Goal: Information Seeking & Learning: Learn about a topic

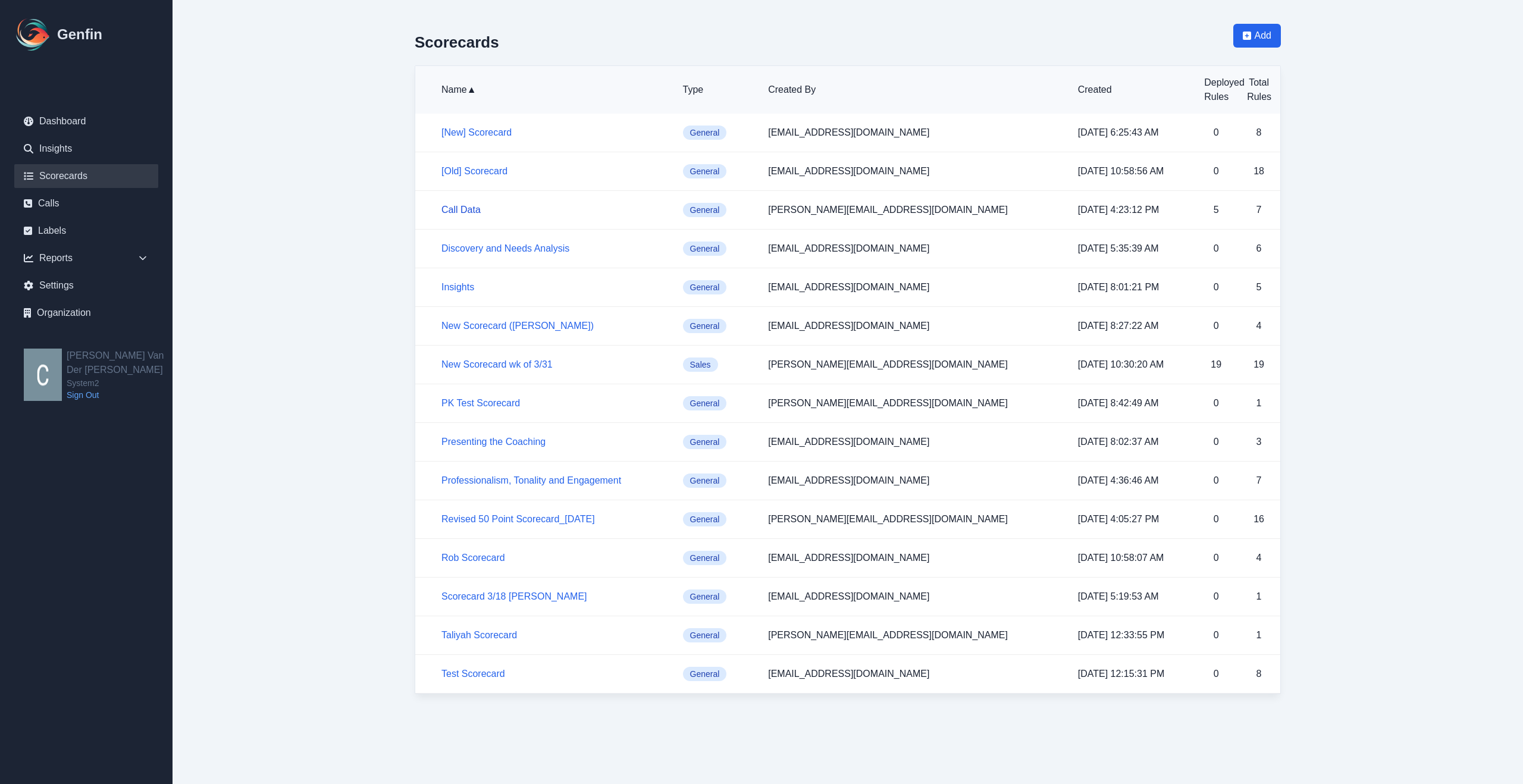
click at [464, 209] on link "Call Data" at bounding box center [461, 210] width 39 height 10
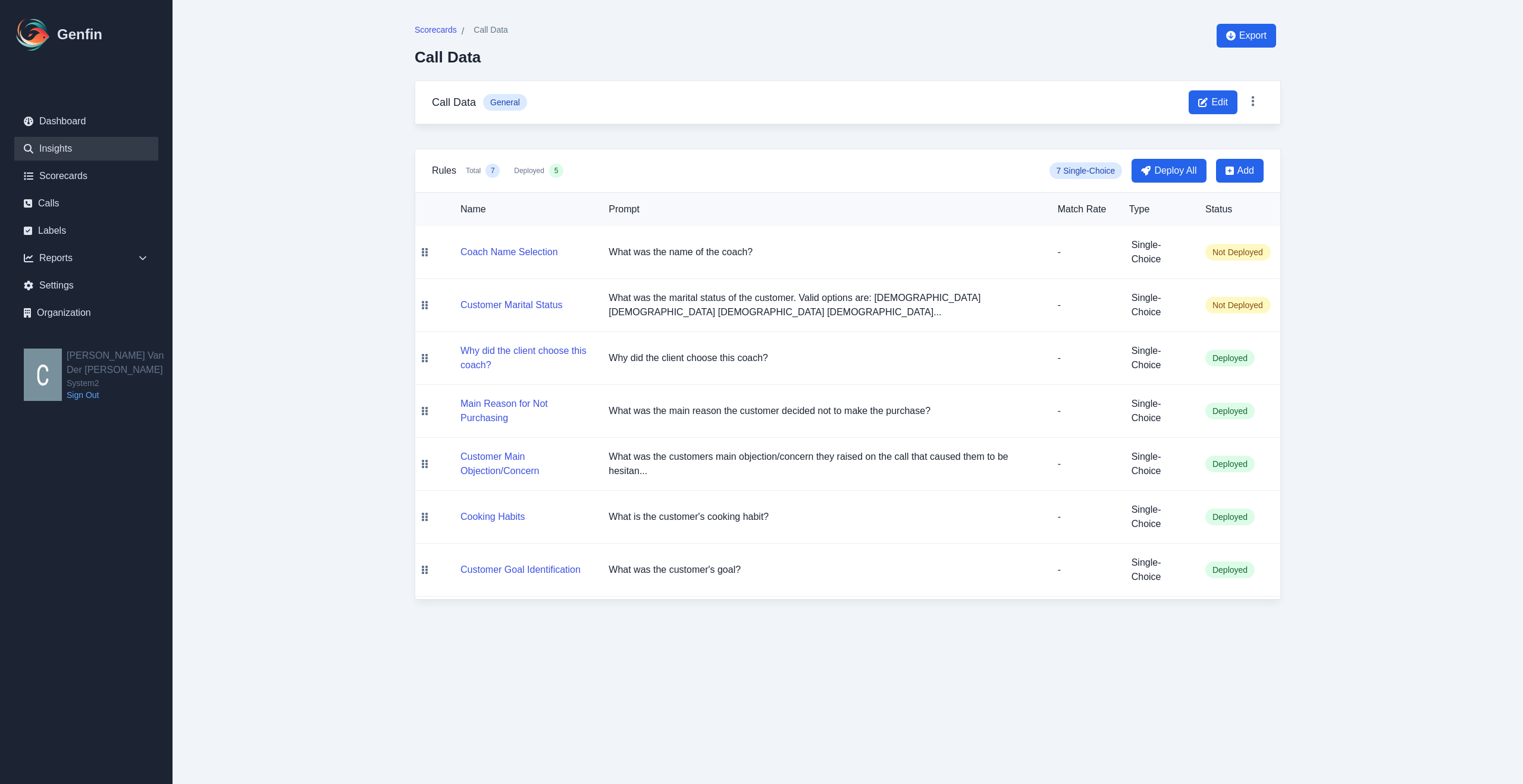
click at [65, 153] on link "Insights" at bounding box center [86, 148] width 144 height 24
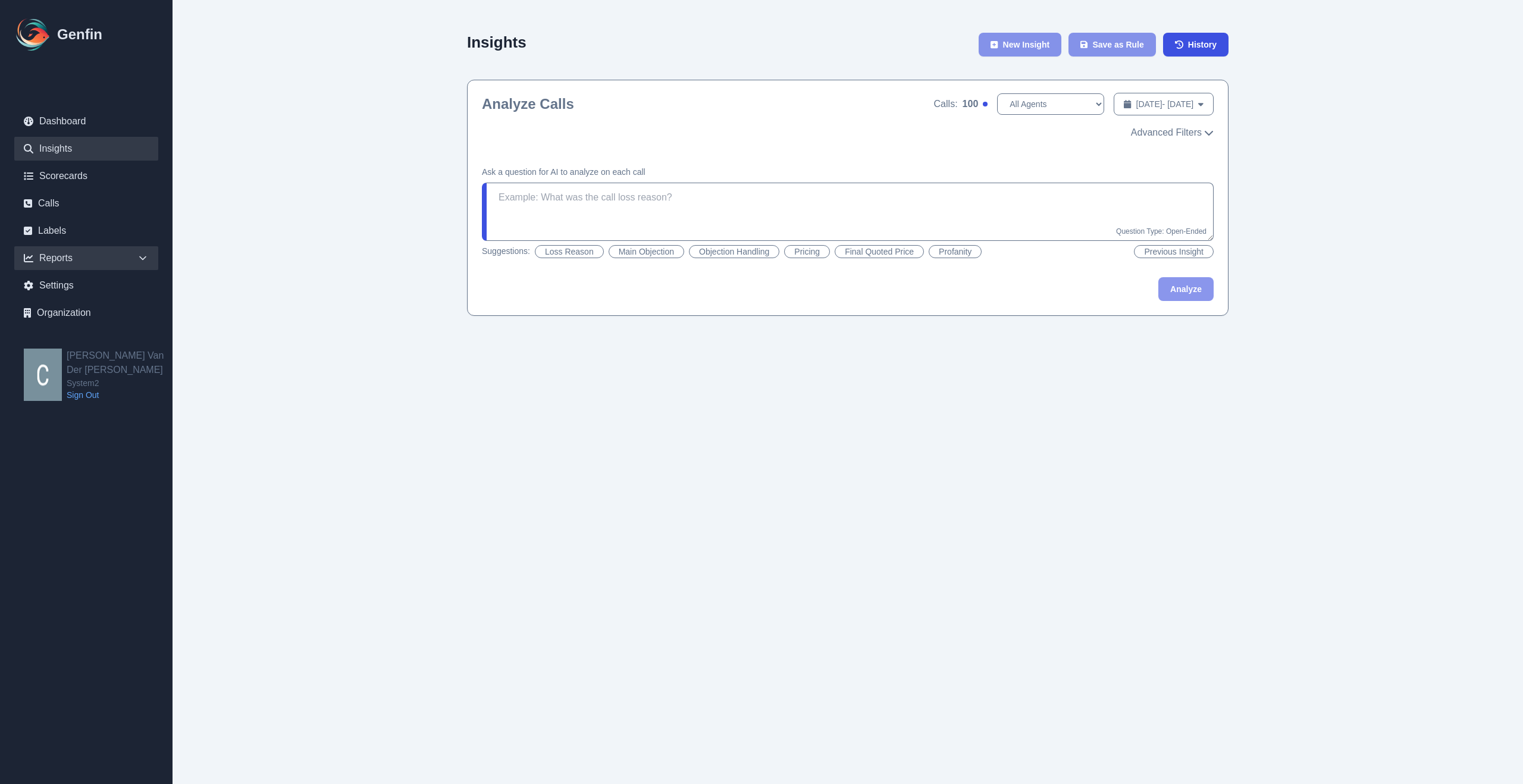
click at [144, 257] on icon at bounding box center [143, 259] width 7 height 4
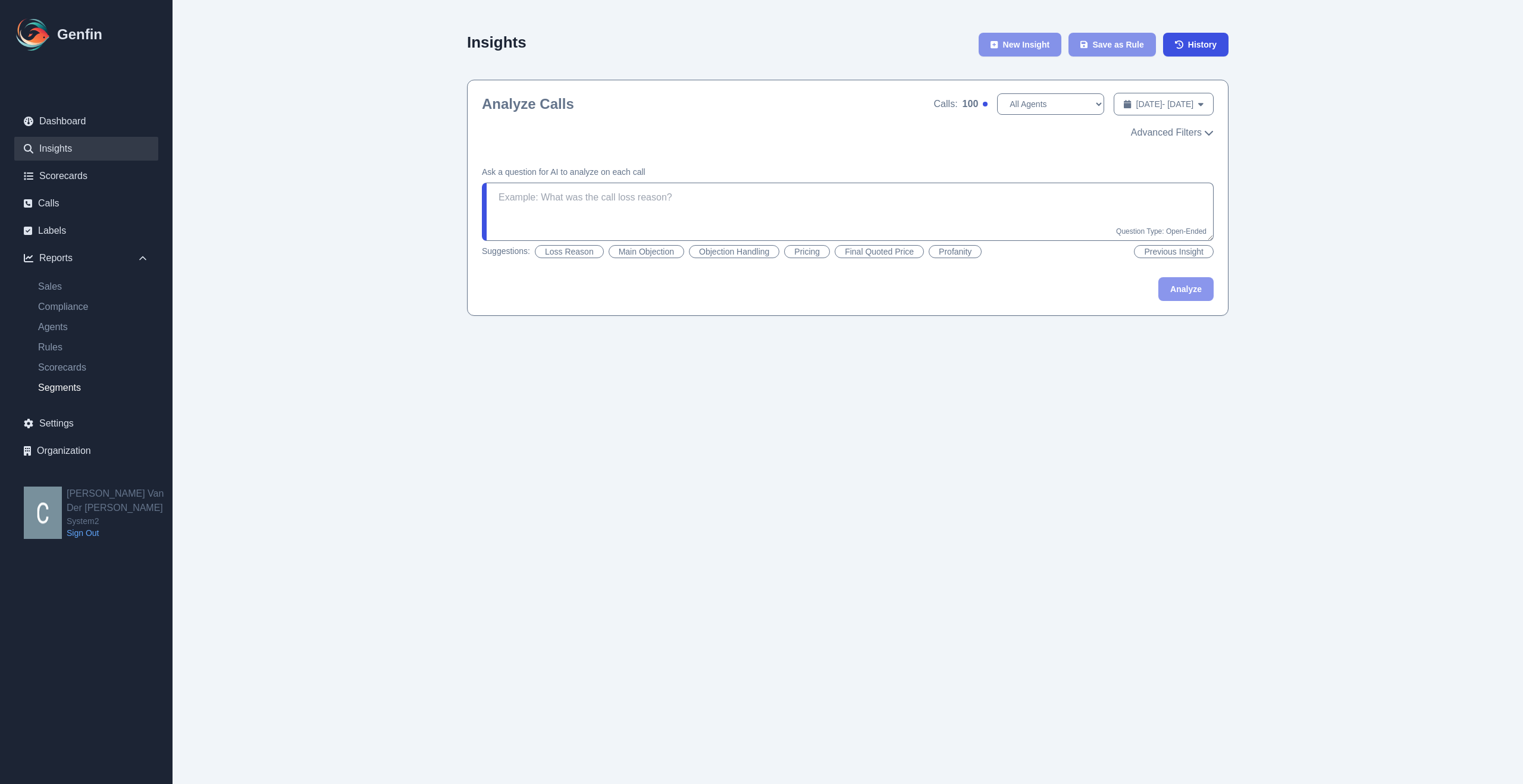
click at [72, 388] on link "Segments" at bounding box center [93, 388] width 130 height 14
select select "14"
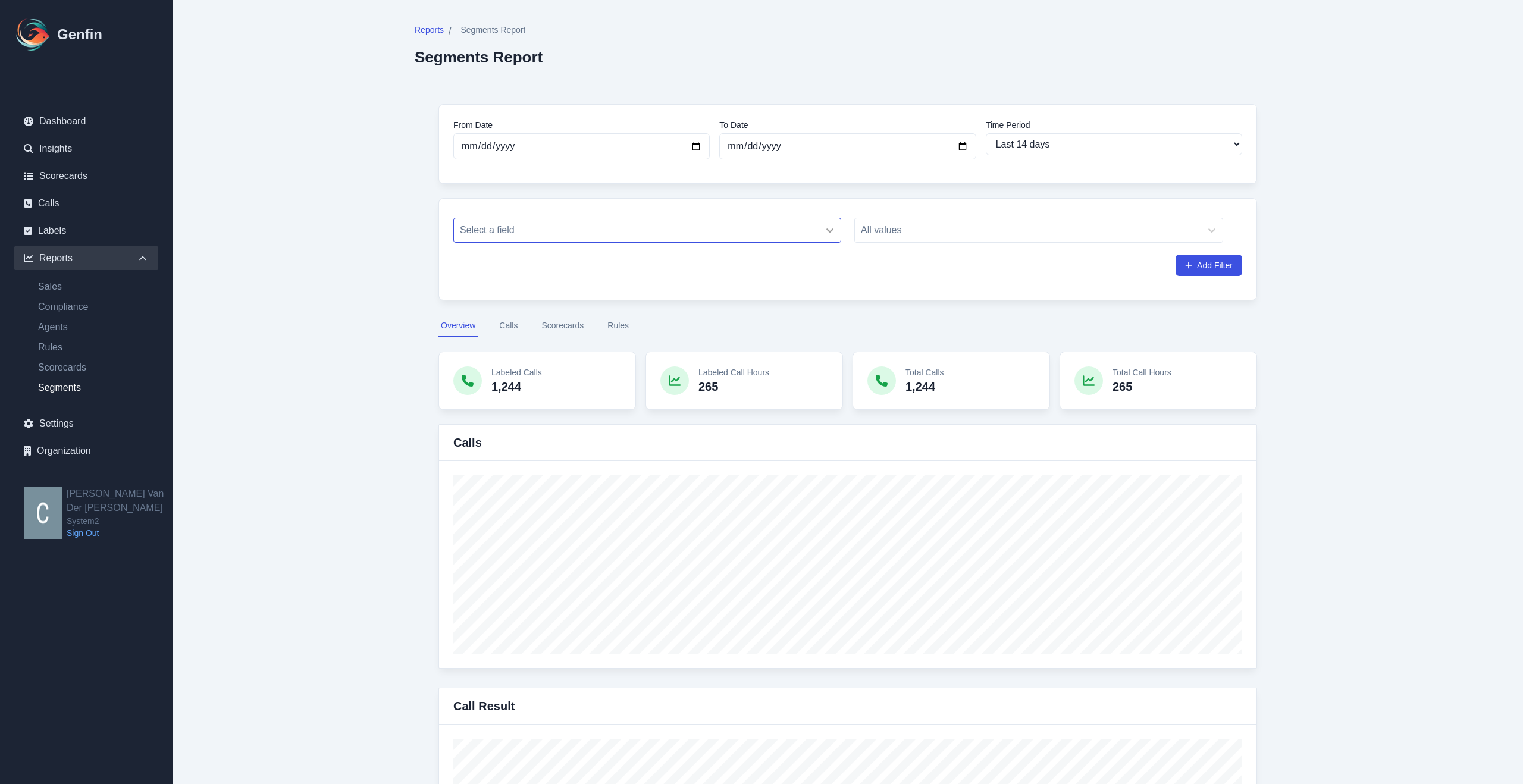
click at [829, 231] on icon at bounding box center [830, 231] width 7 height 4
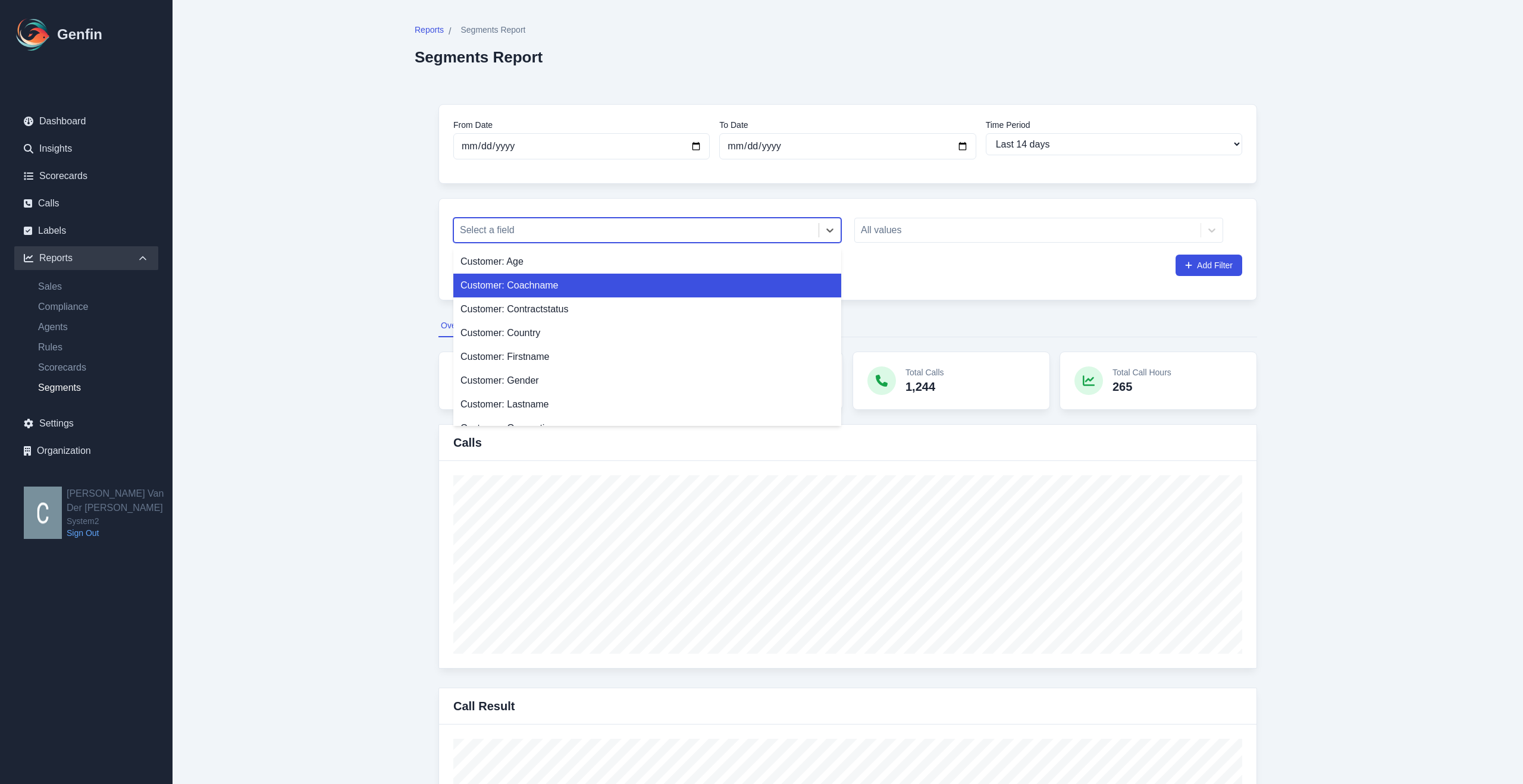
click at [566, 289] on div "Customer: Coachname" at bounding box center [647, 285] width 388 height 24
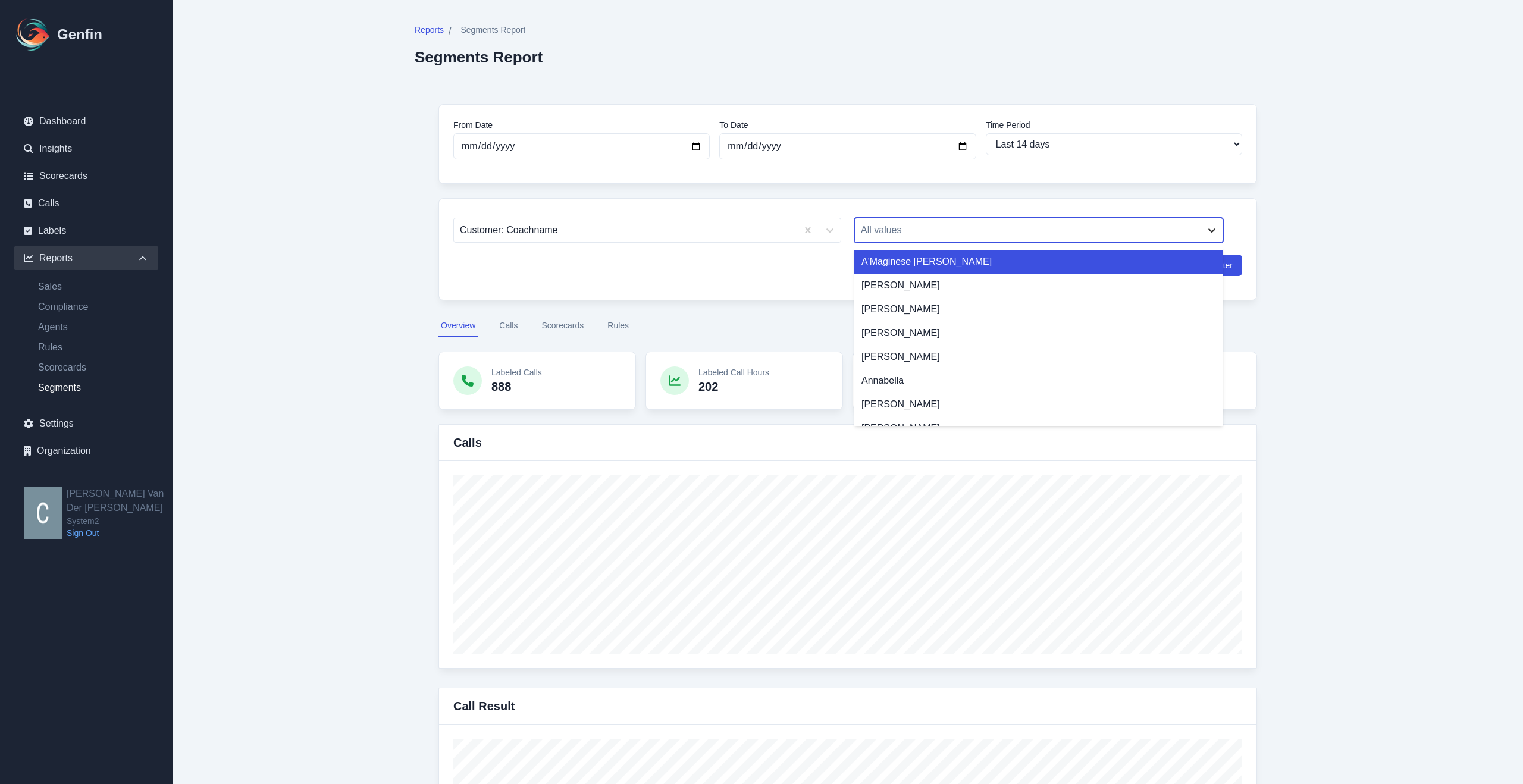
click at [1208, 226] on icon at bounding box center [1212, 230] width 12 height 12
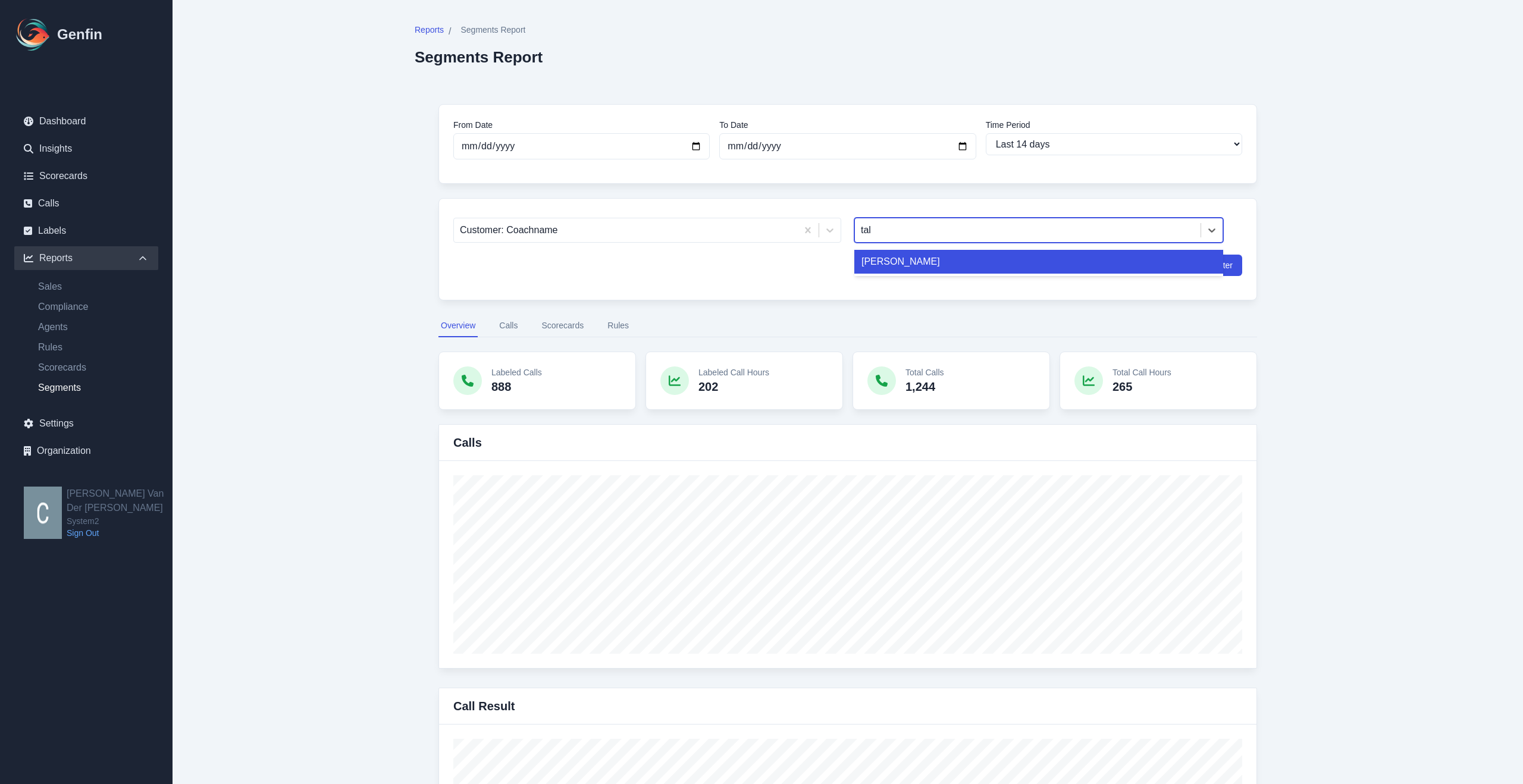
type input "tali"
click at [915, 261] on div "[PERSON_NAME]" at bounding box center [1039, 262] width 369 height 24
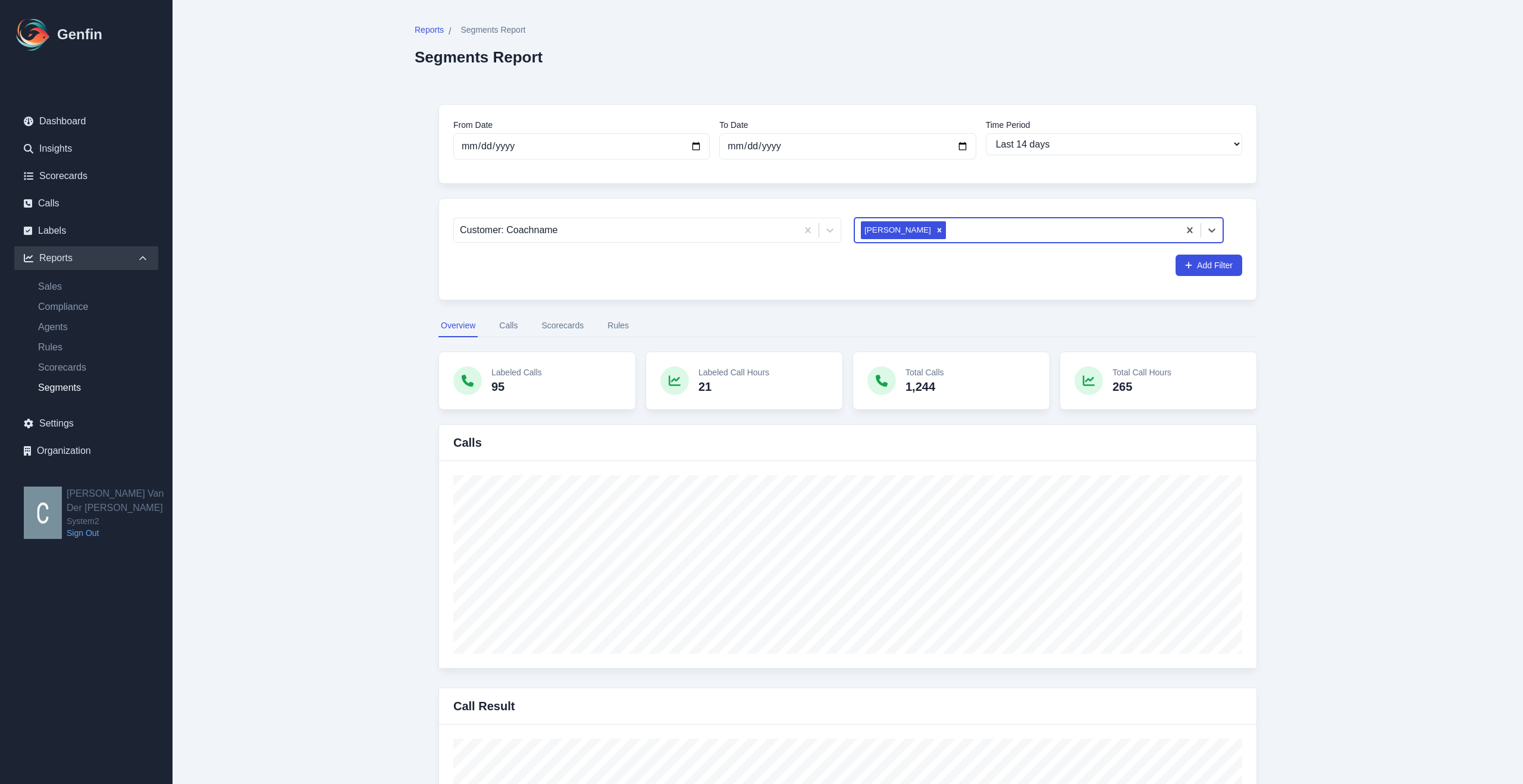
click at [621, 324] on button "Rules" at bounding box center [618, 326] width 27 height 23
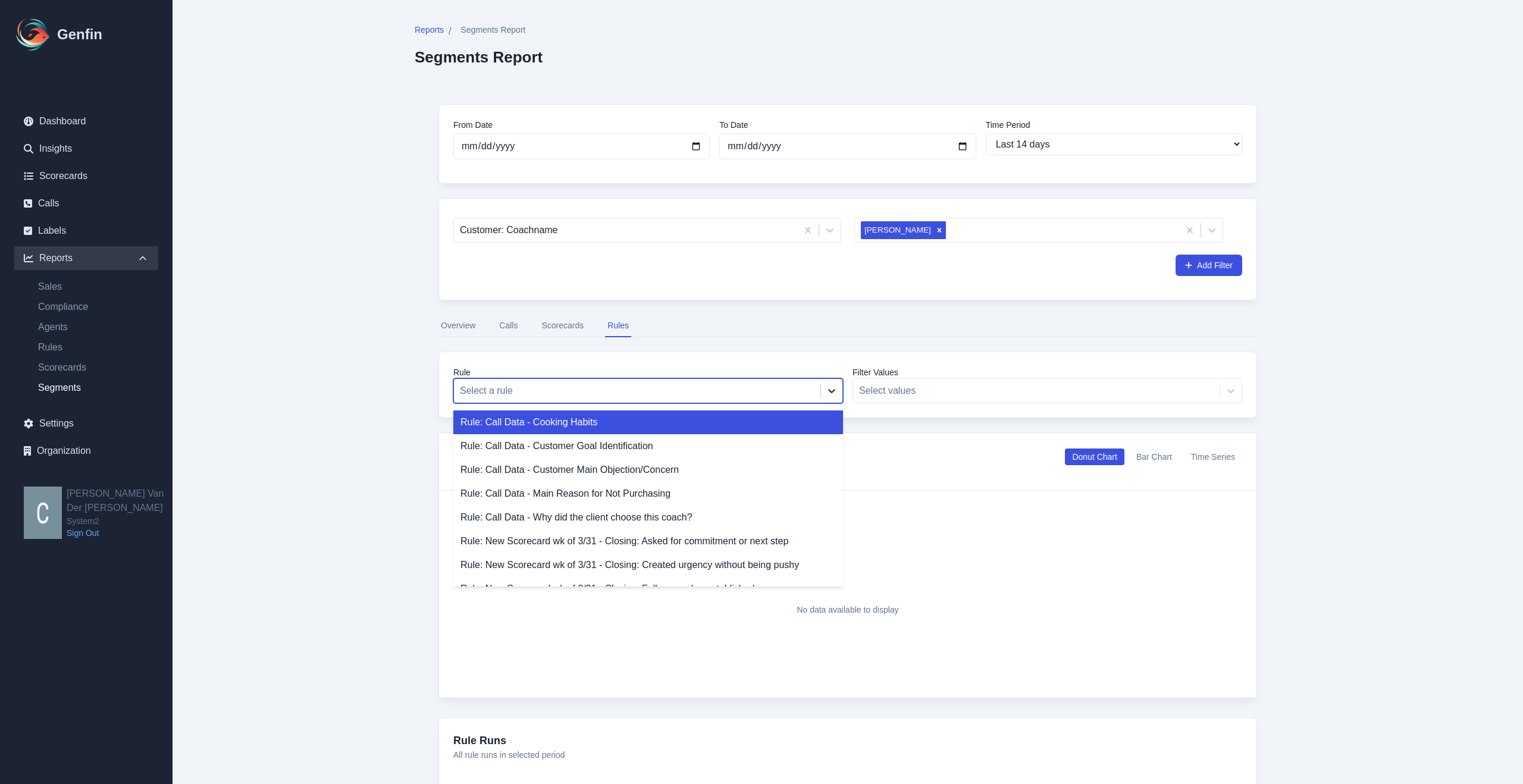
click at [826, 387] on icon at bounding box center [831, 391] width 12 height 12
click at [568, 328] on button "Scorecards" at bounding box center [563, 326] width 47 height 23
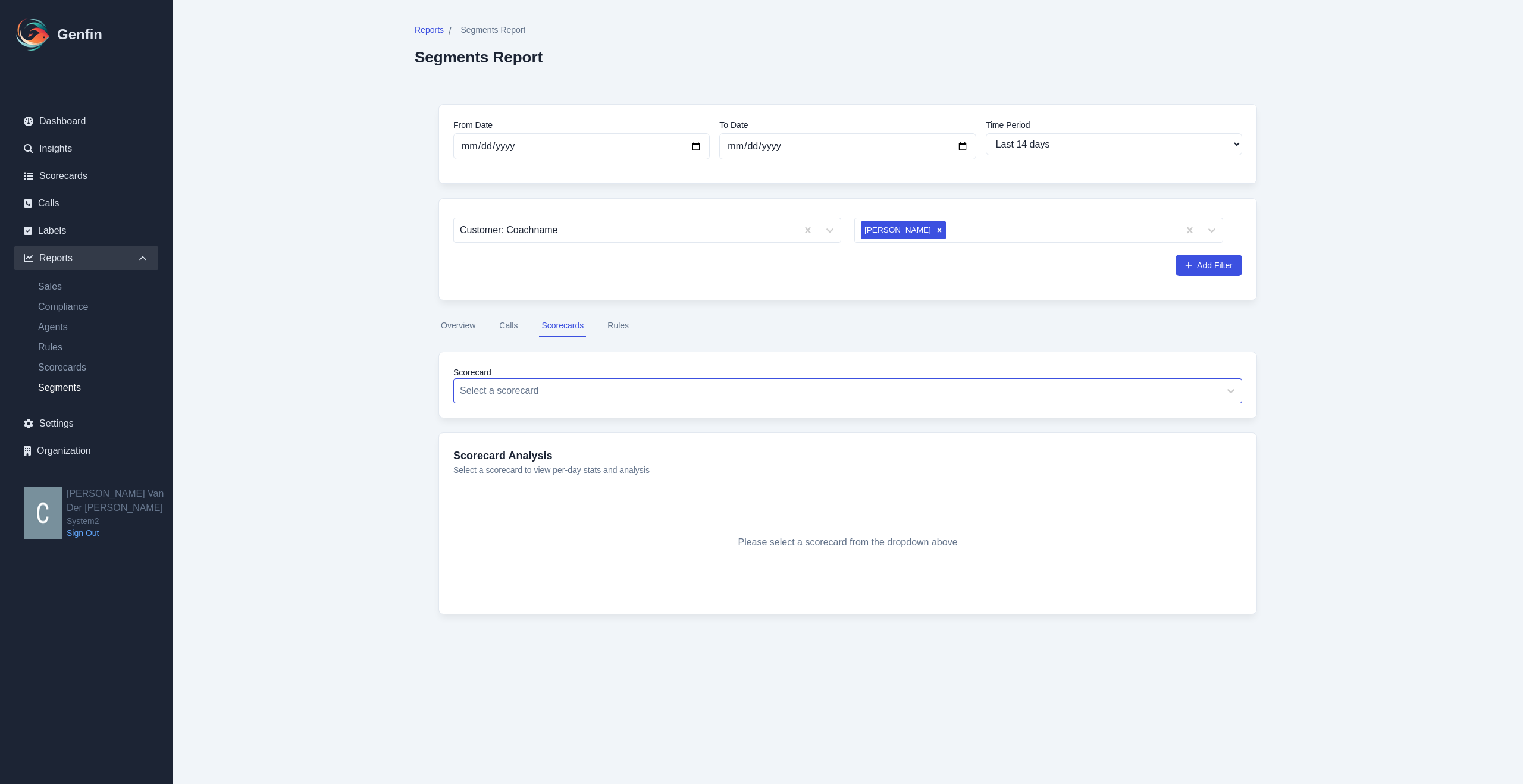
click at [646, 387] on div at bounding box center [837, 391] width 754 height 16
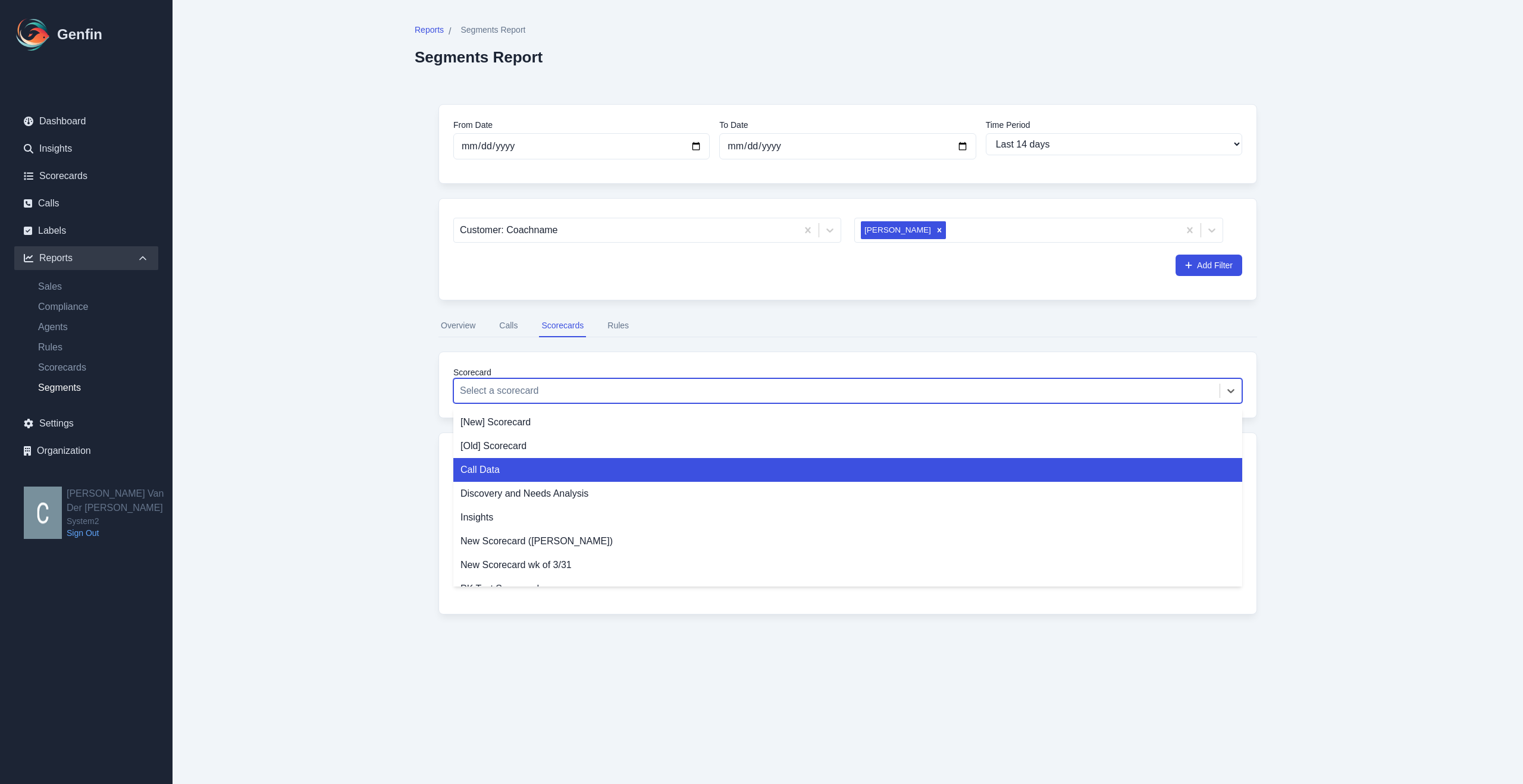
click at [501, 469] on div "Call Data" at bounding box center [848, 469] width 789 height 24
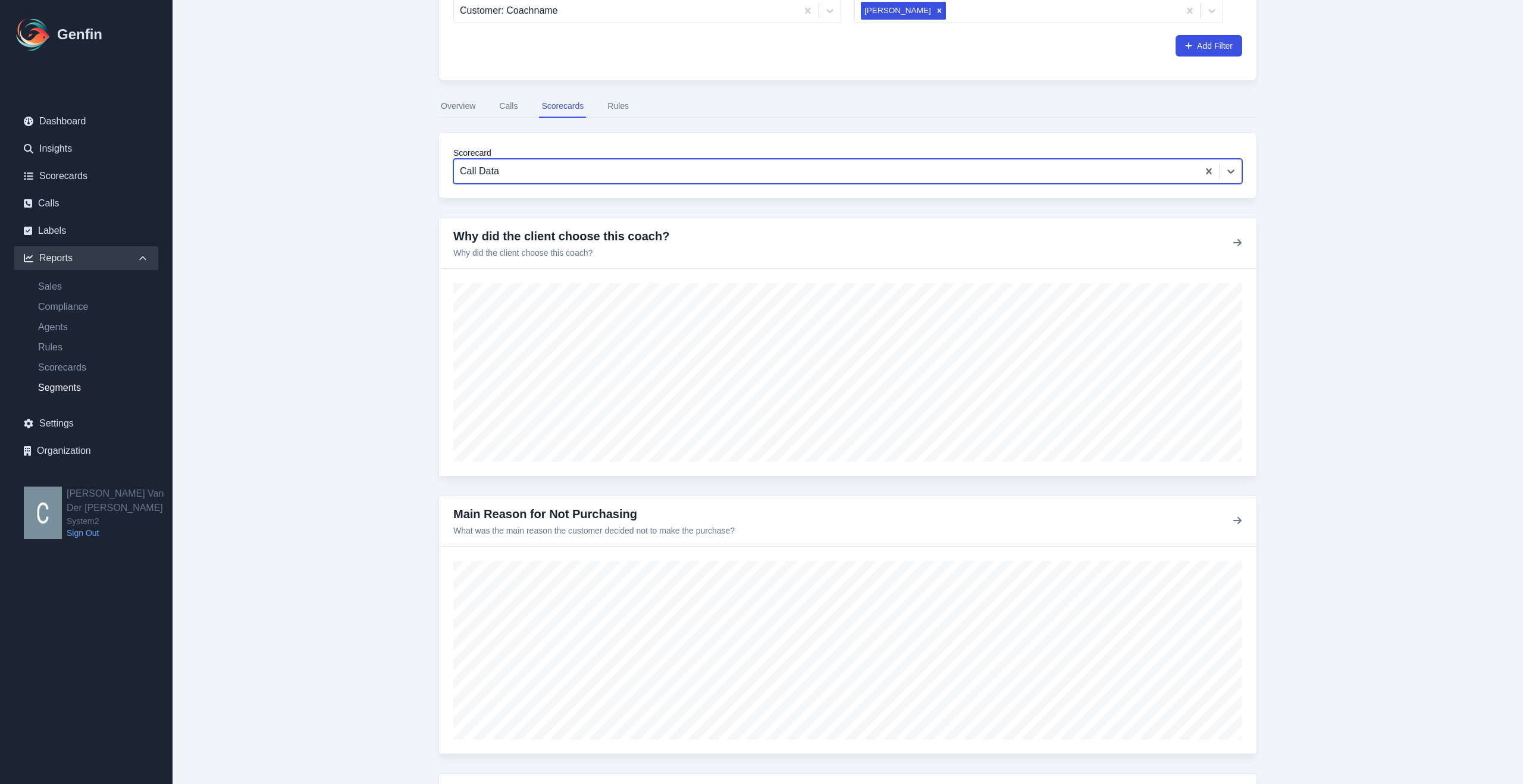
scroll to position [241, 0]
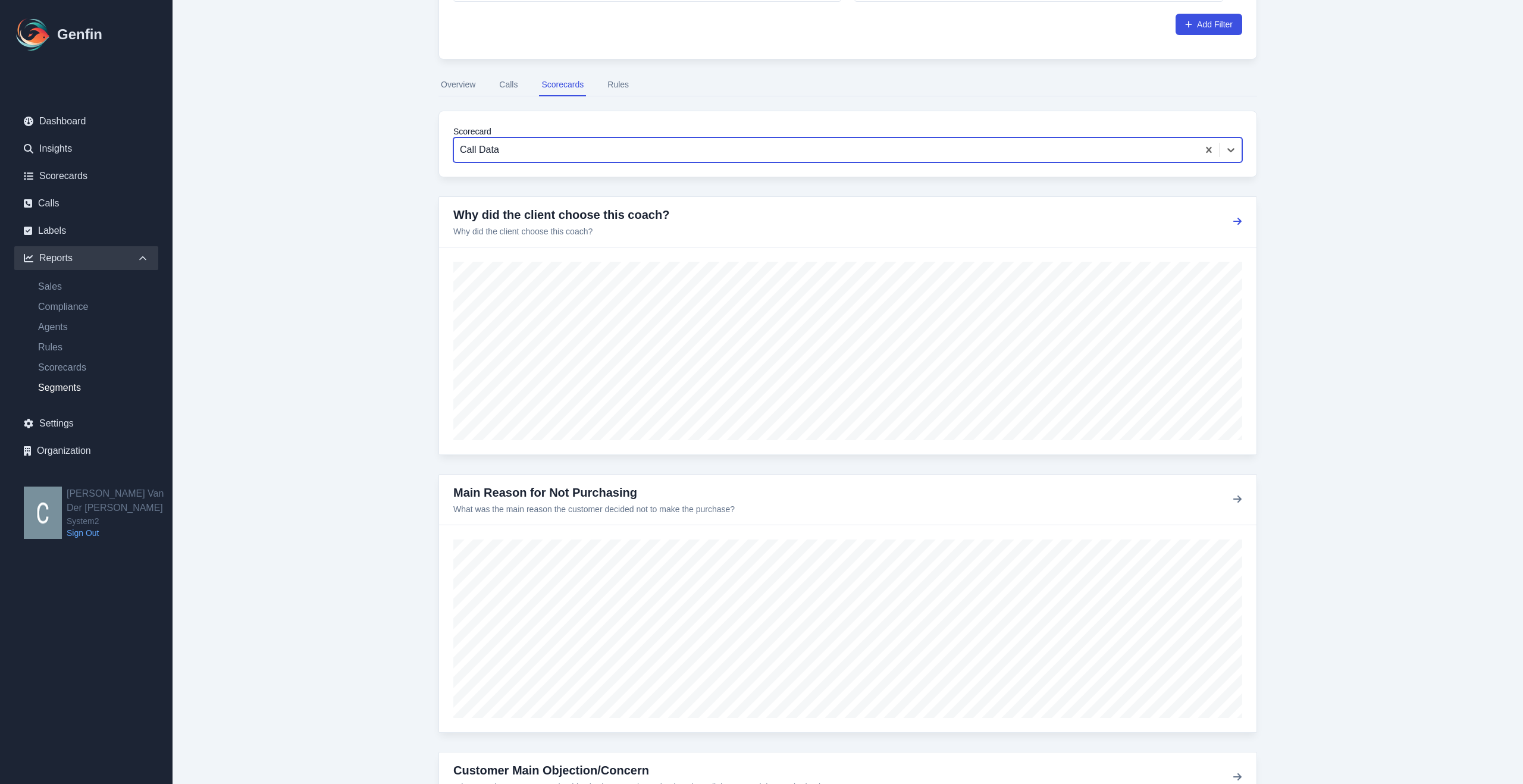
click at [1237, 221] on icon "button" at bounding box center [1238, 221] width 9 height 7
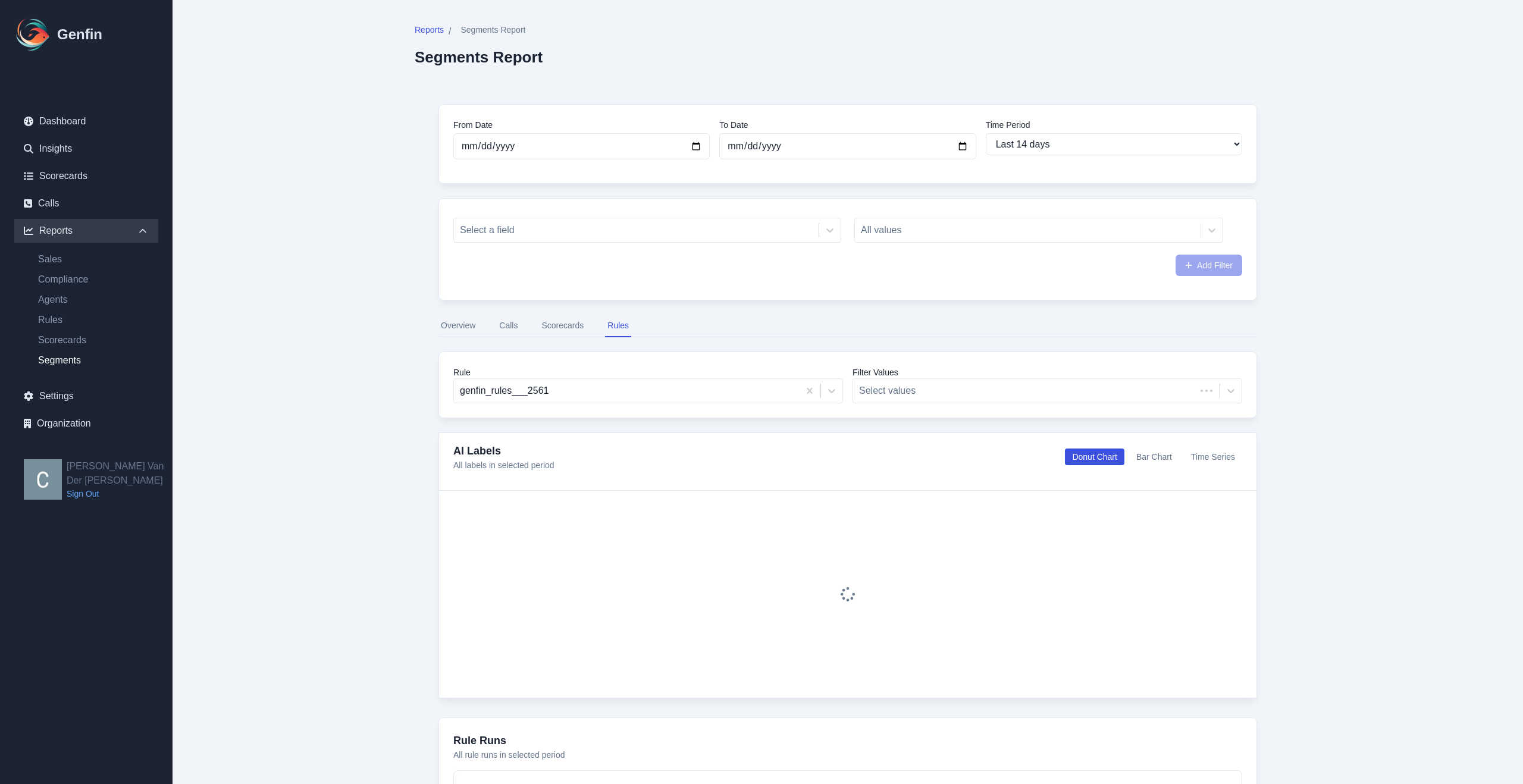
select select "14"
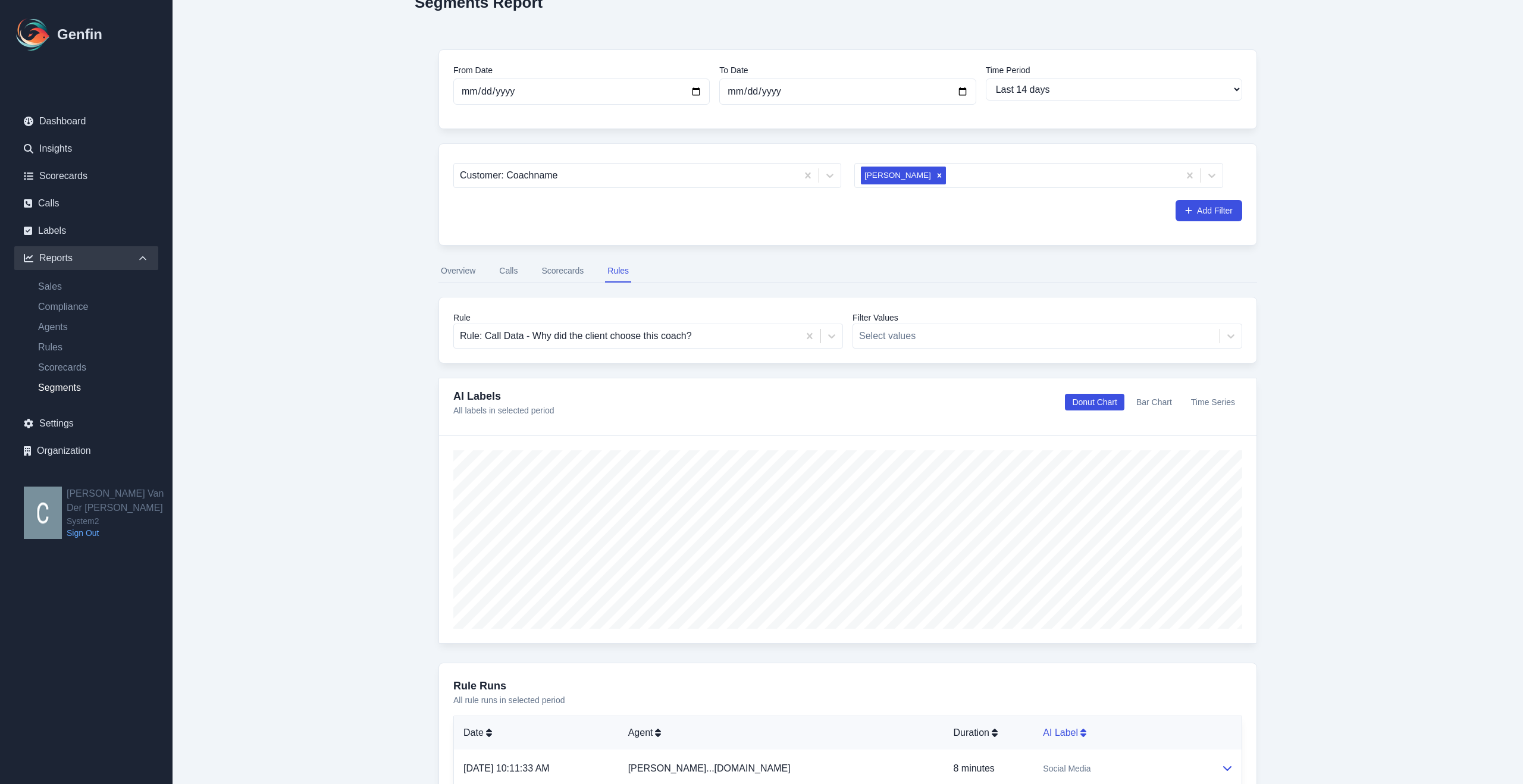
scroll to position [53, 0]
click at [1234, 339] on icon at bounding box center [1231, 338] width 12 height 12
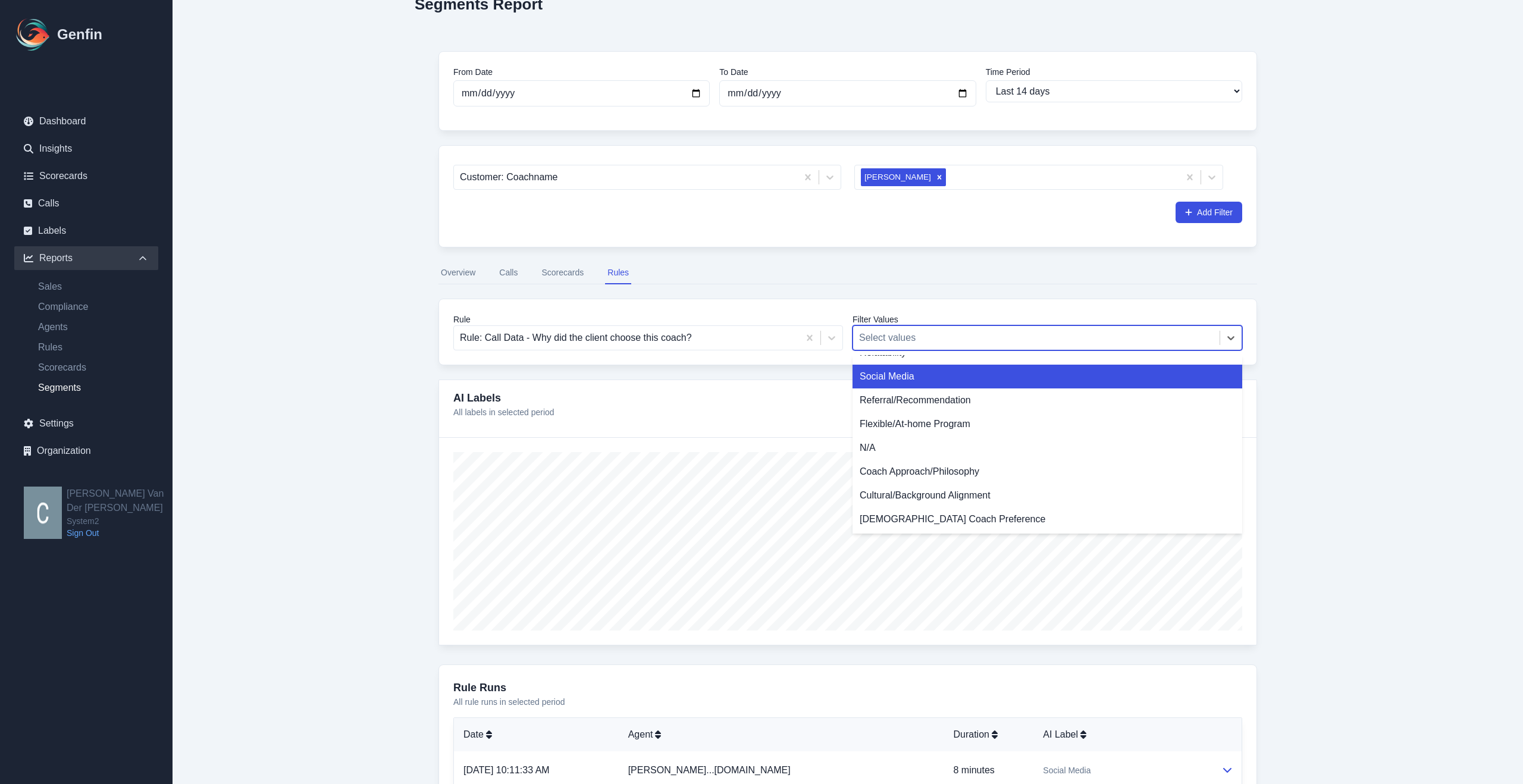
scroll to position [0, 0]
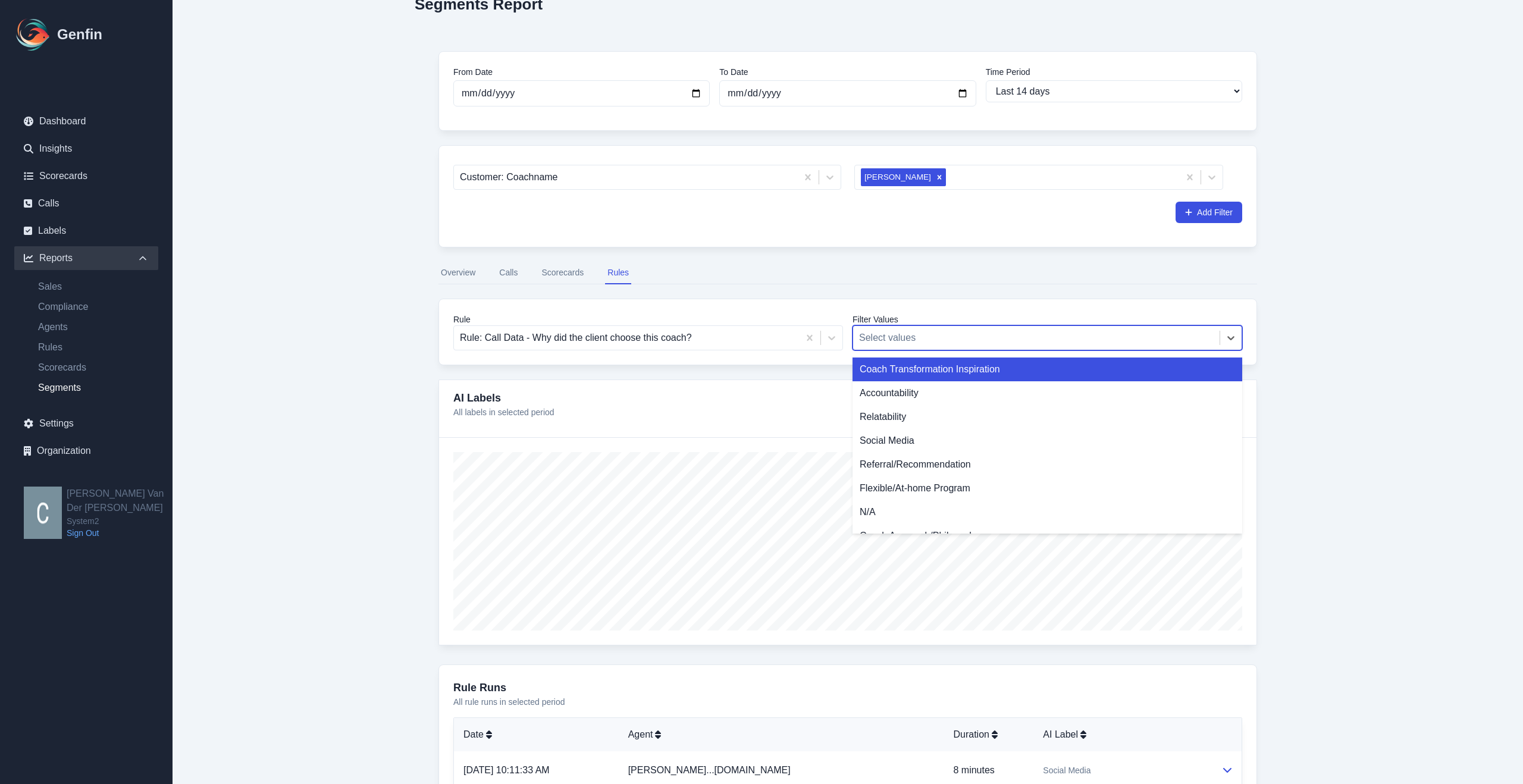
click at [1259, 313] on div "From Date [DATE] To Date [DATE] Time Period Last 7 days Last 14 days Last 30 da…" at bounding box center [848, 633] width 866 height 1211
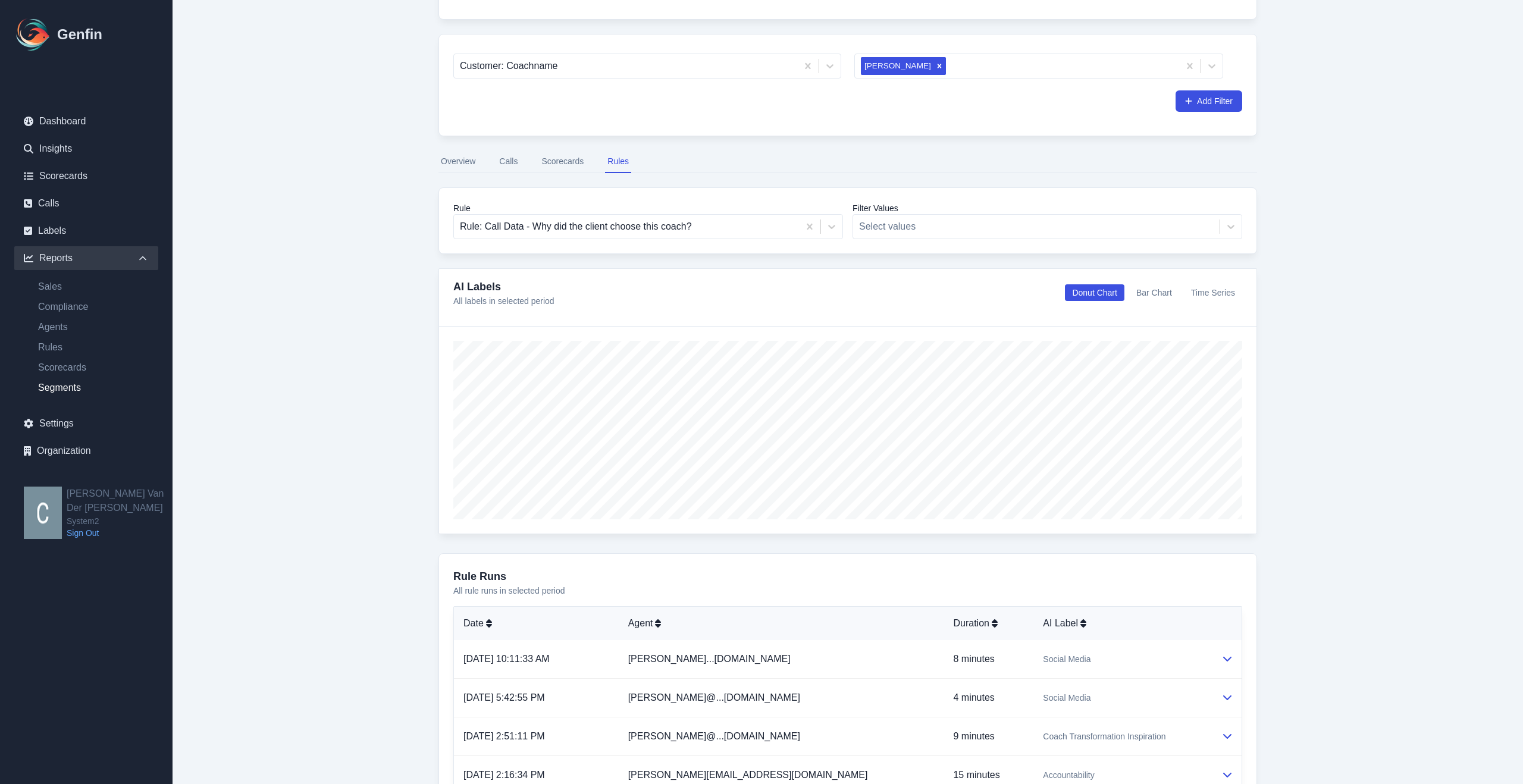
scroll to position [158, 0]
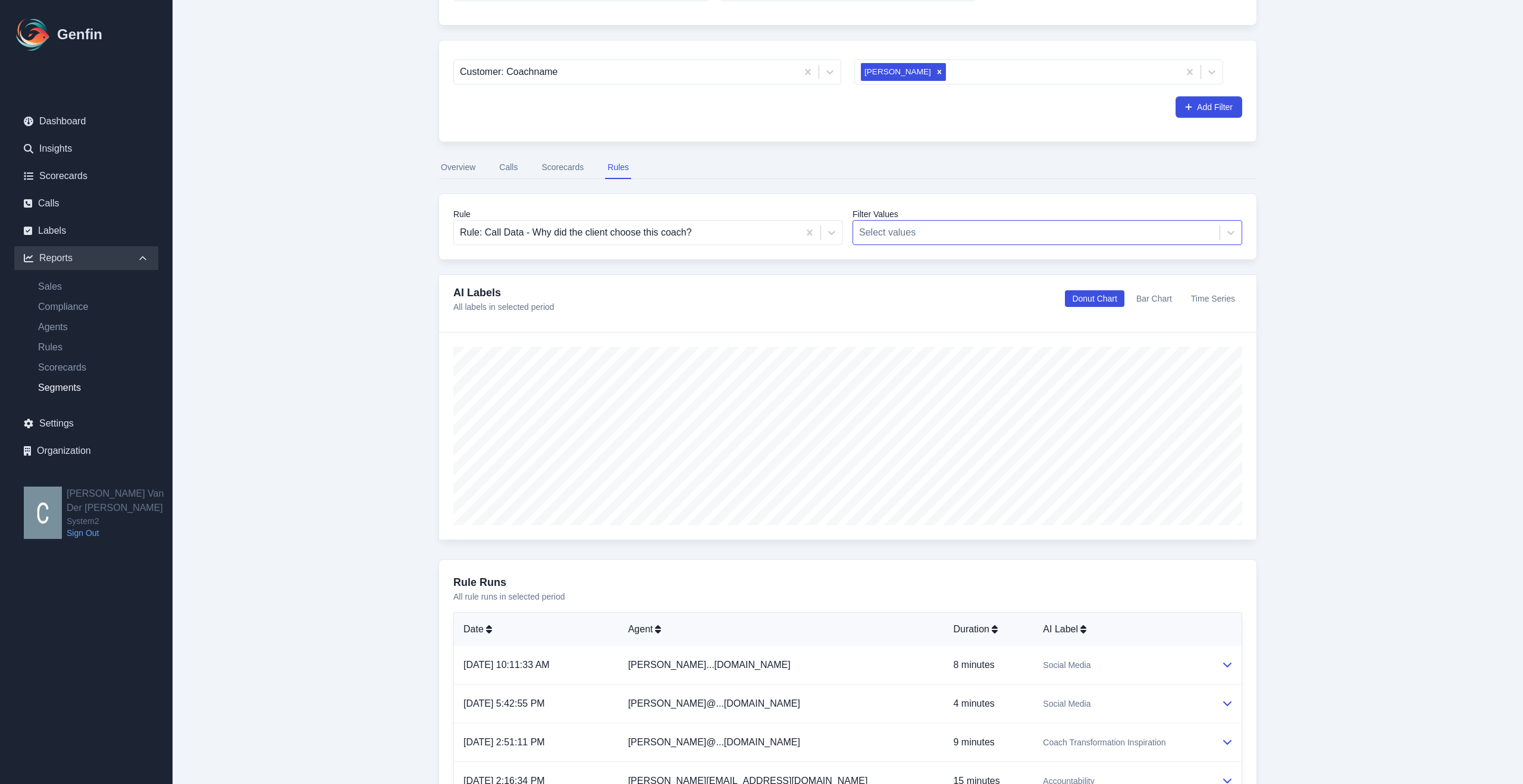
click at [1159, 244] on div "Select values" at bounding box center [1048, 232] width 390 height 25
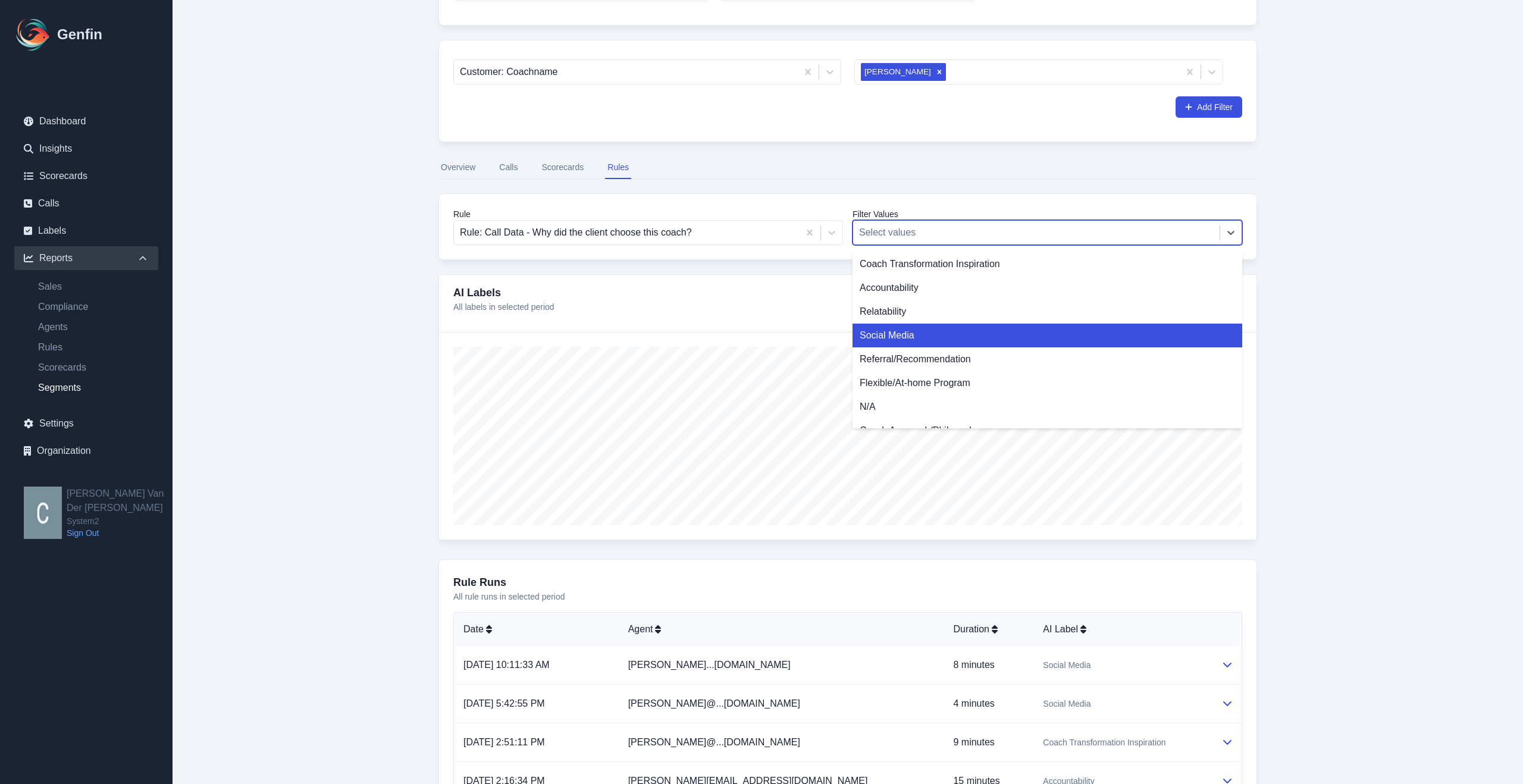
click at [913, 330] on div "Social Media" at bounding box center [1048, 335] width 390 height 24
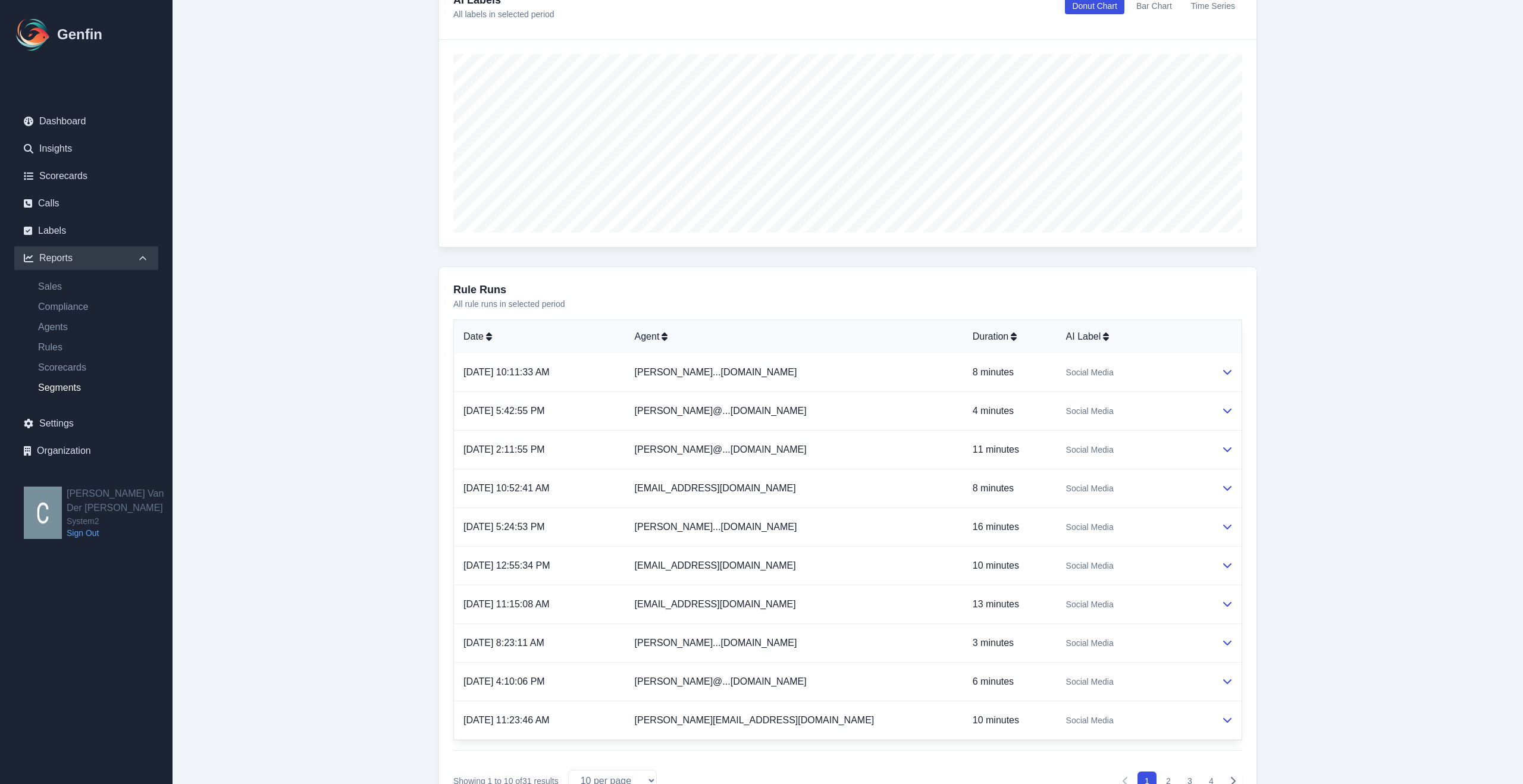
scroll to position [411, 0]
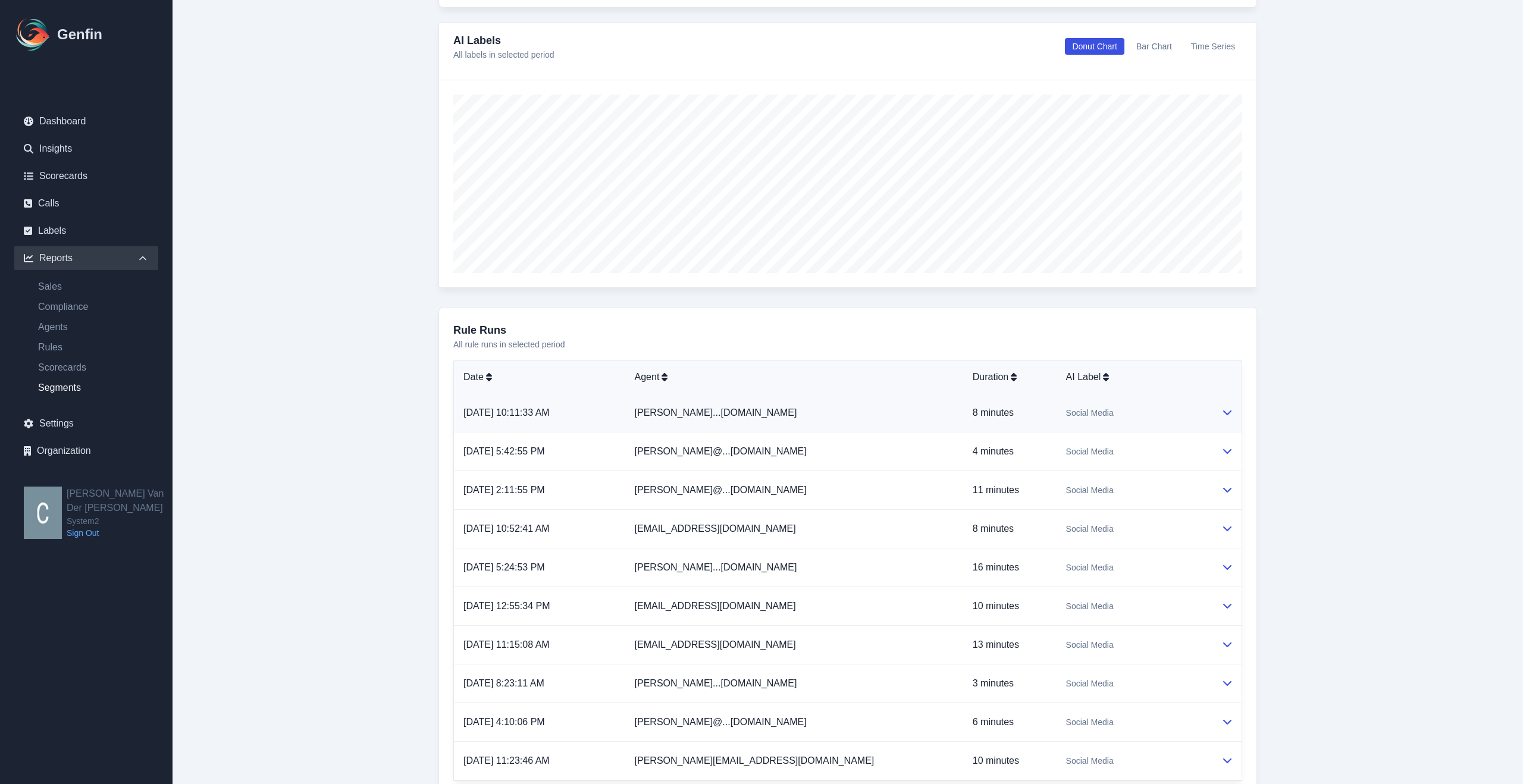
click at [1225, 413] on icon at bounding box center [1227, 412] width 9 height 9
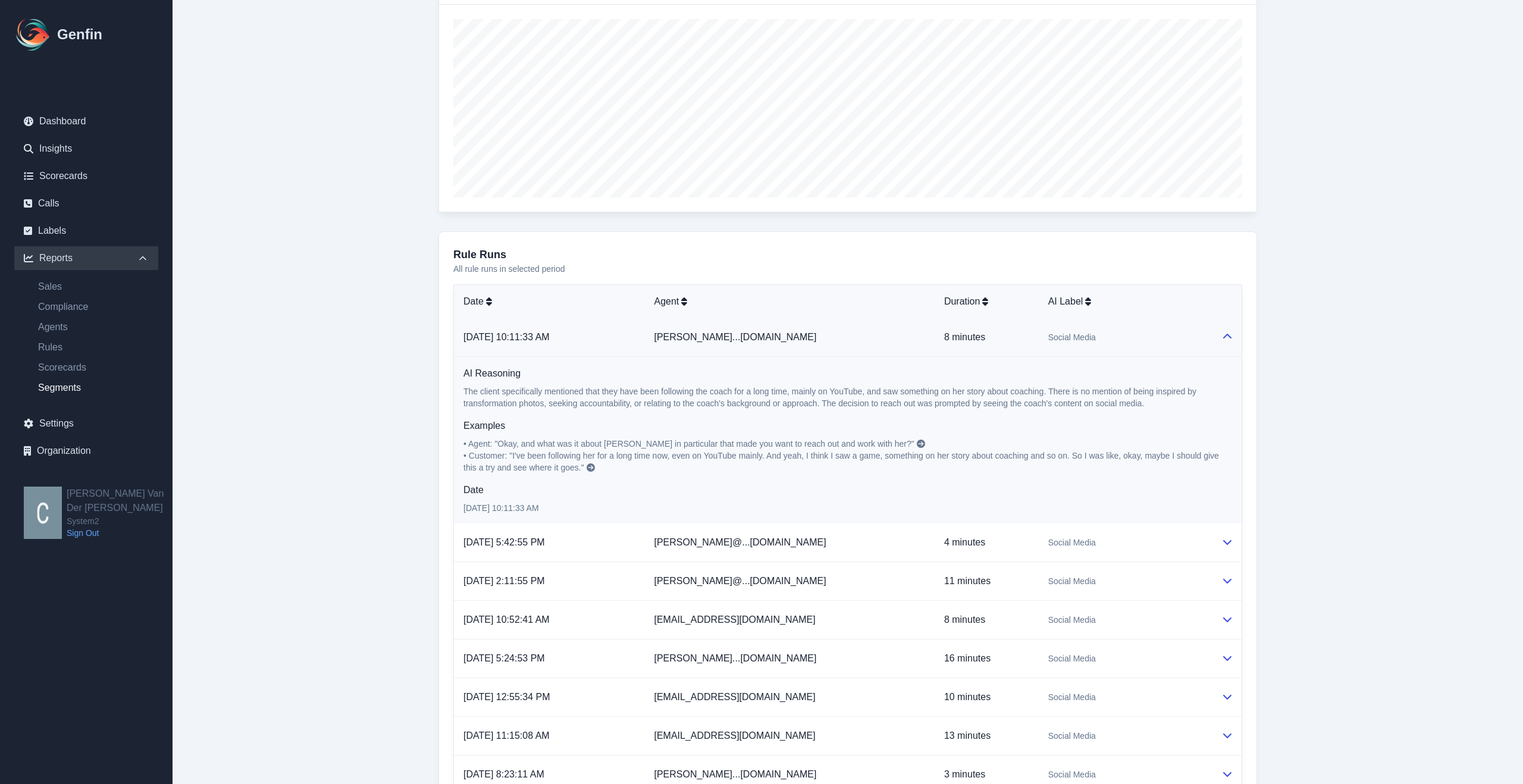
scroll to position [545, 0]
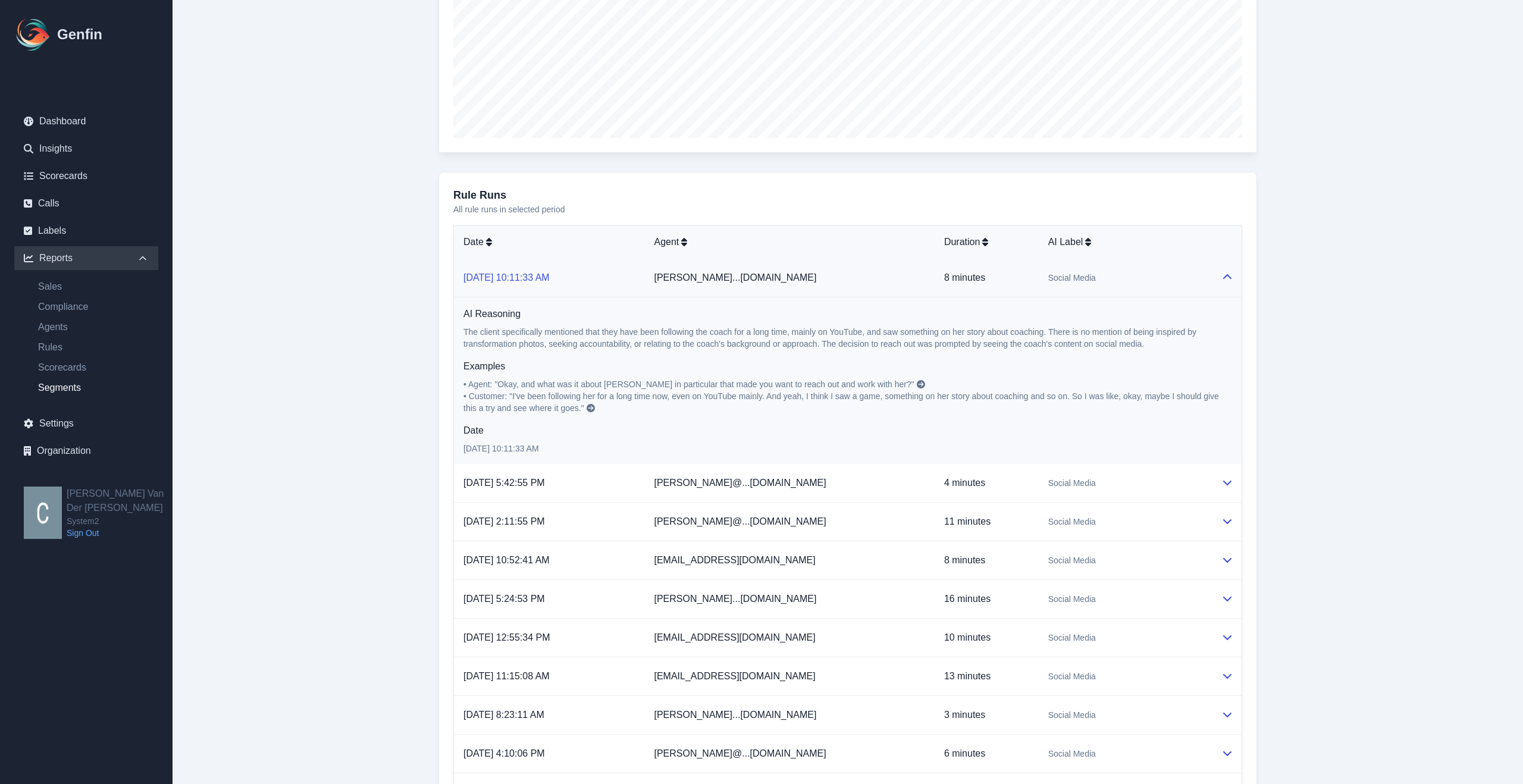
click at [495, 280] on link "[DATE] 10:11:33 AM" at bounding box center [507, 277] width 86 height 10
click at [1230, 277] on icon at bounding box center [1228, 277] width 9 height 5
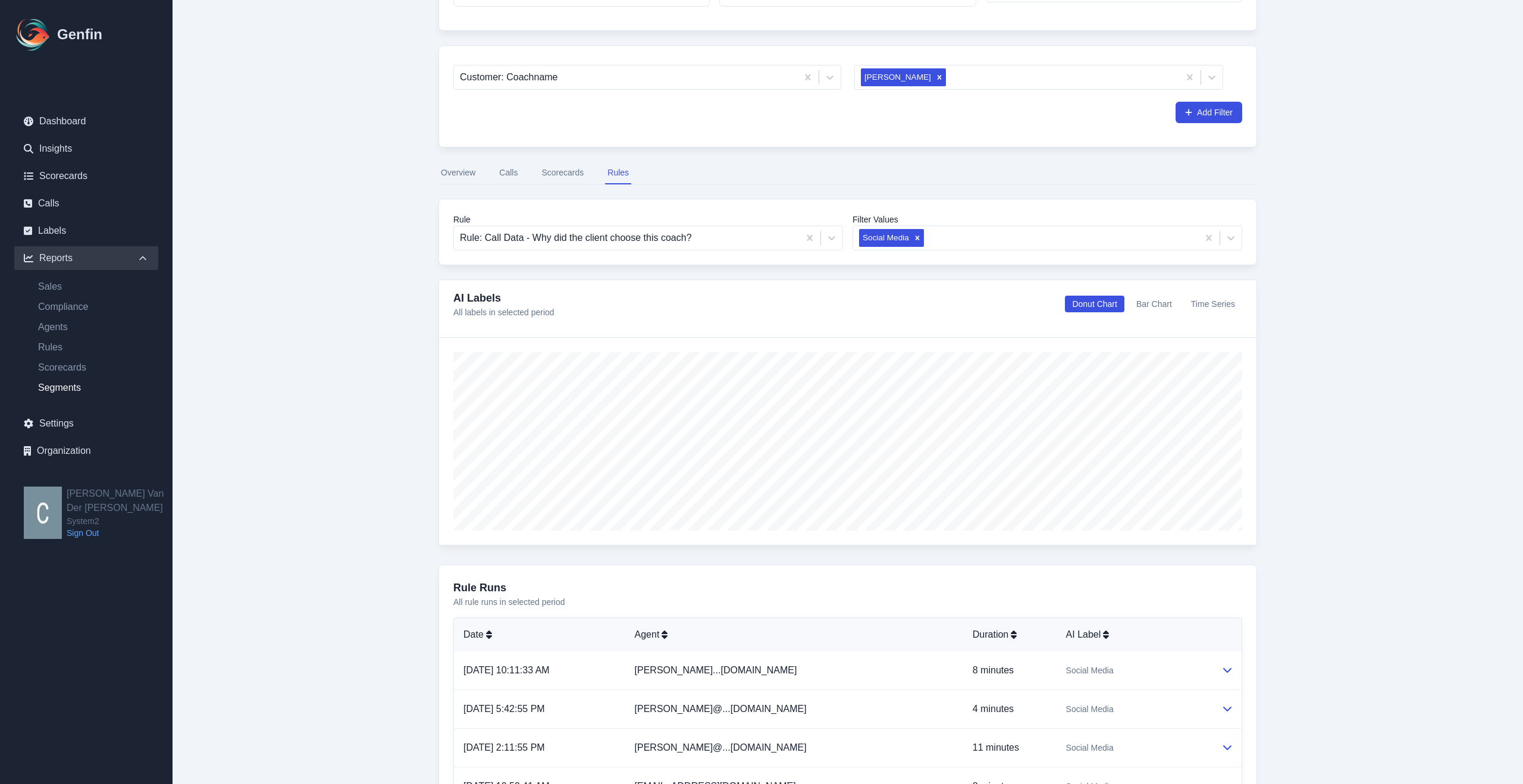
scroll to position [0, 0]
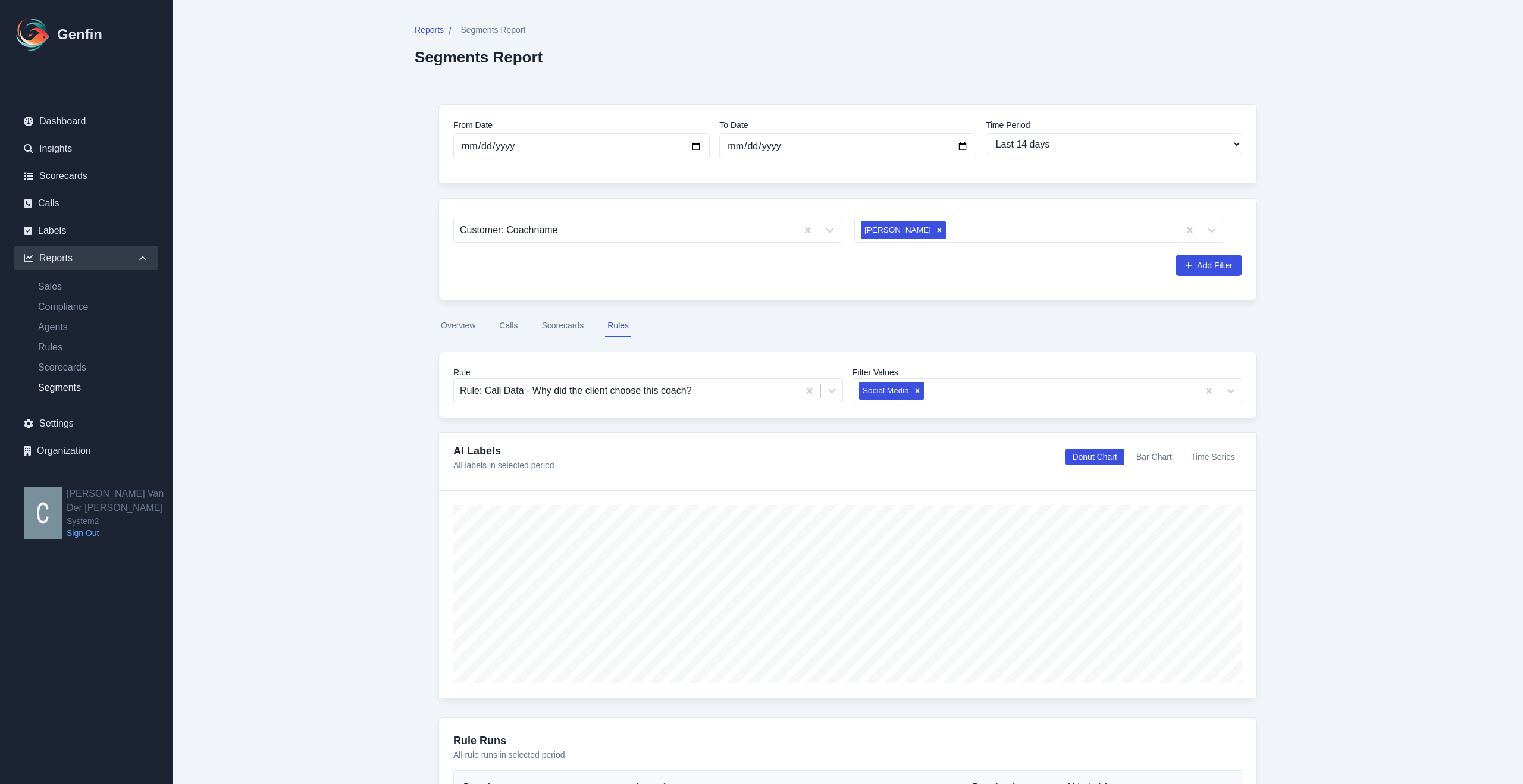
click at [563, 322] on button "Scorecards" at bounding box center [563, 326] width 47 height 23
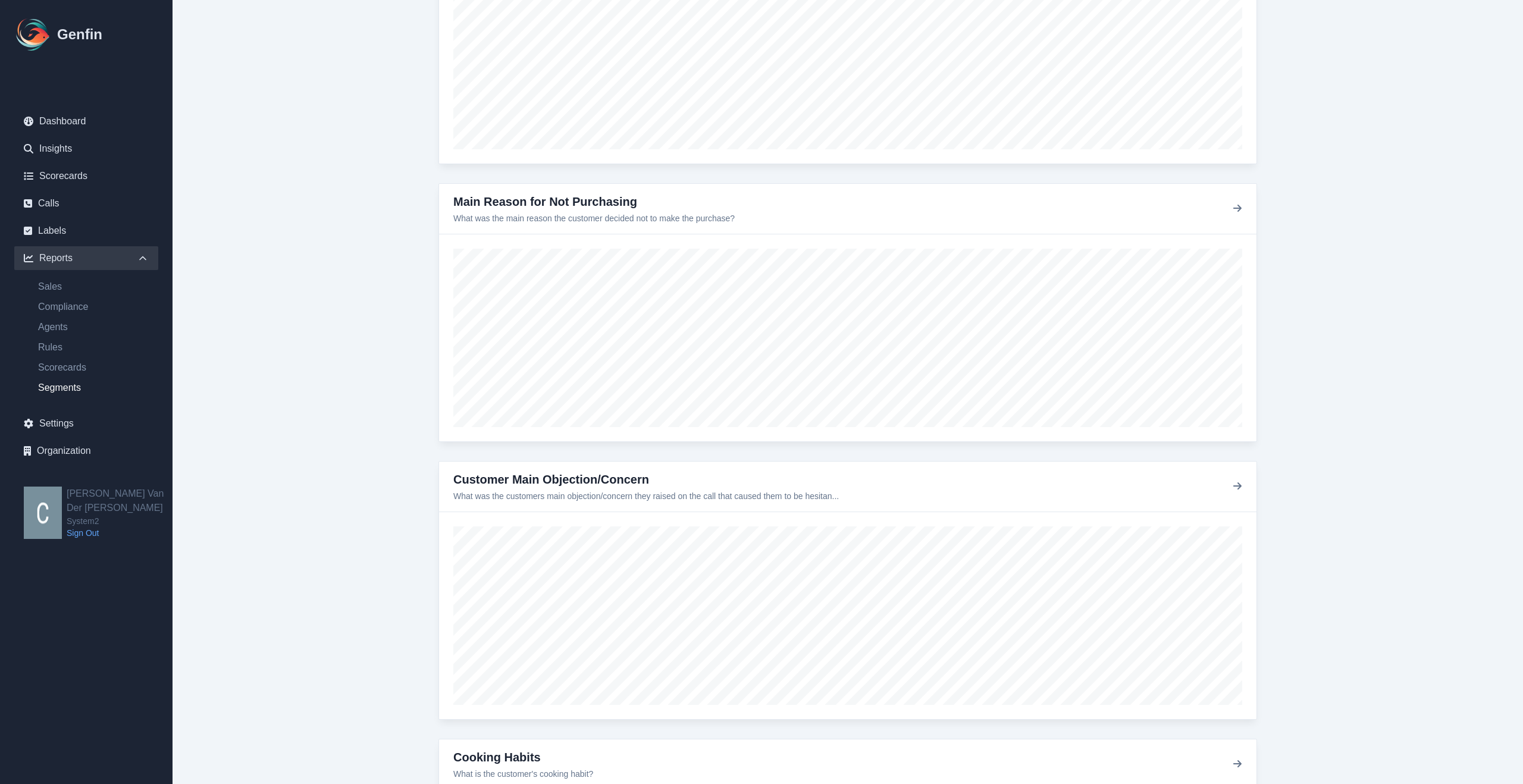
scroll to position [570, 0]
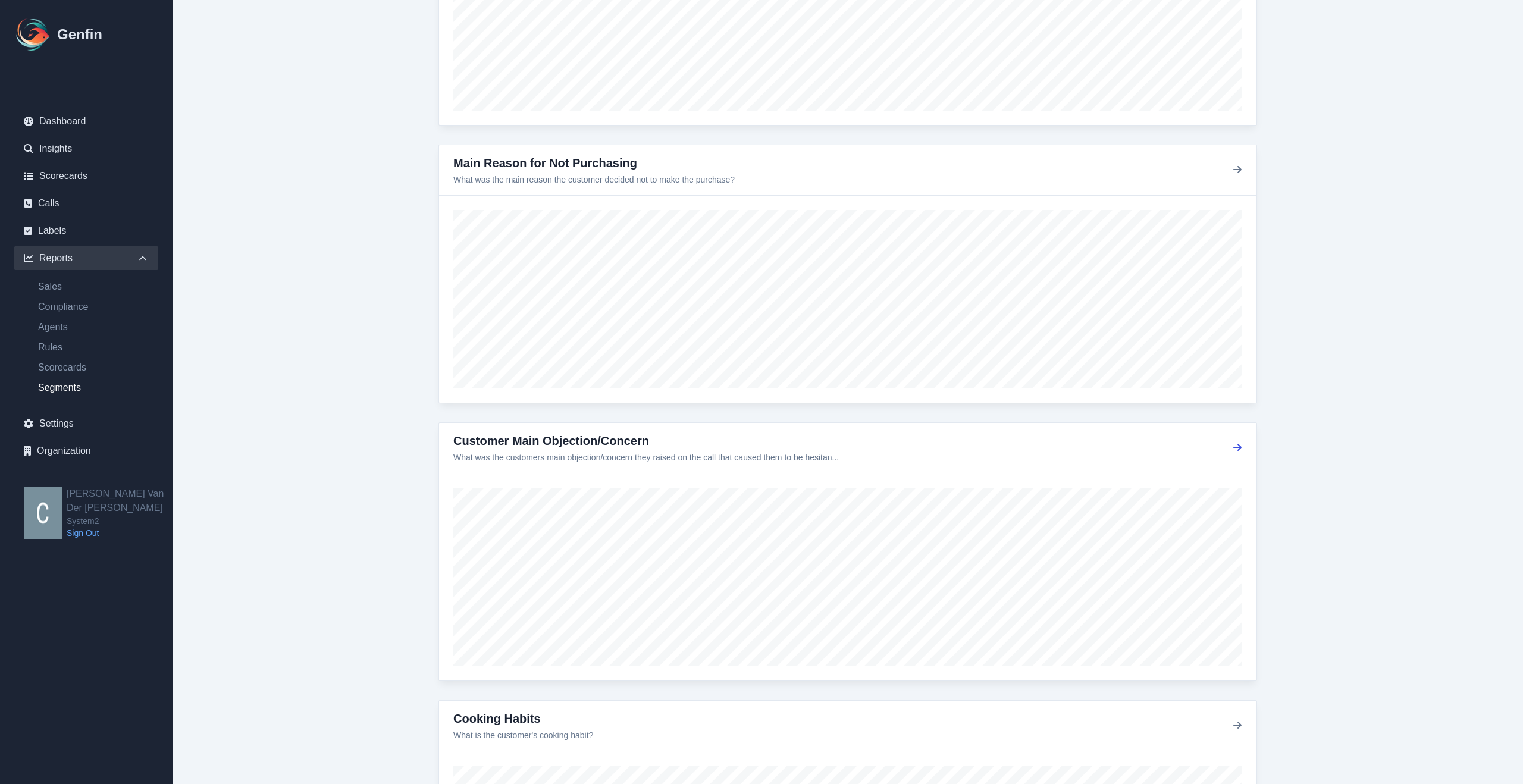
click at [1239, 448] on icon "button" at bounding box center [1238, 447] width 9 height 7
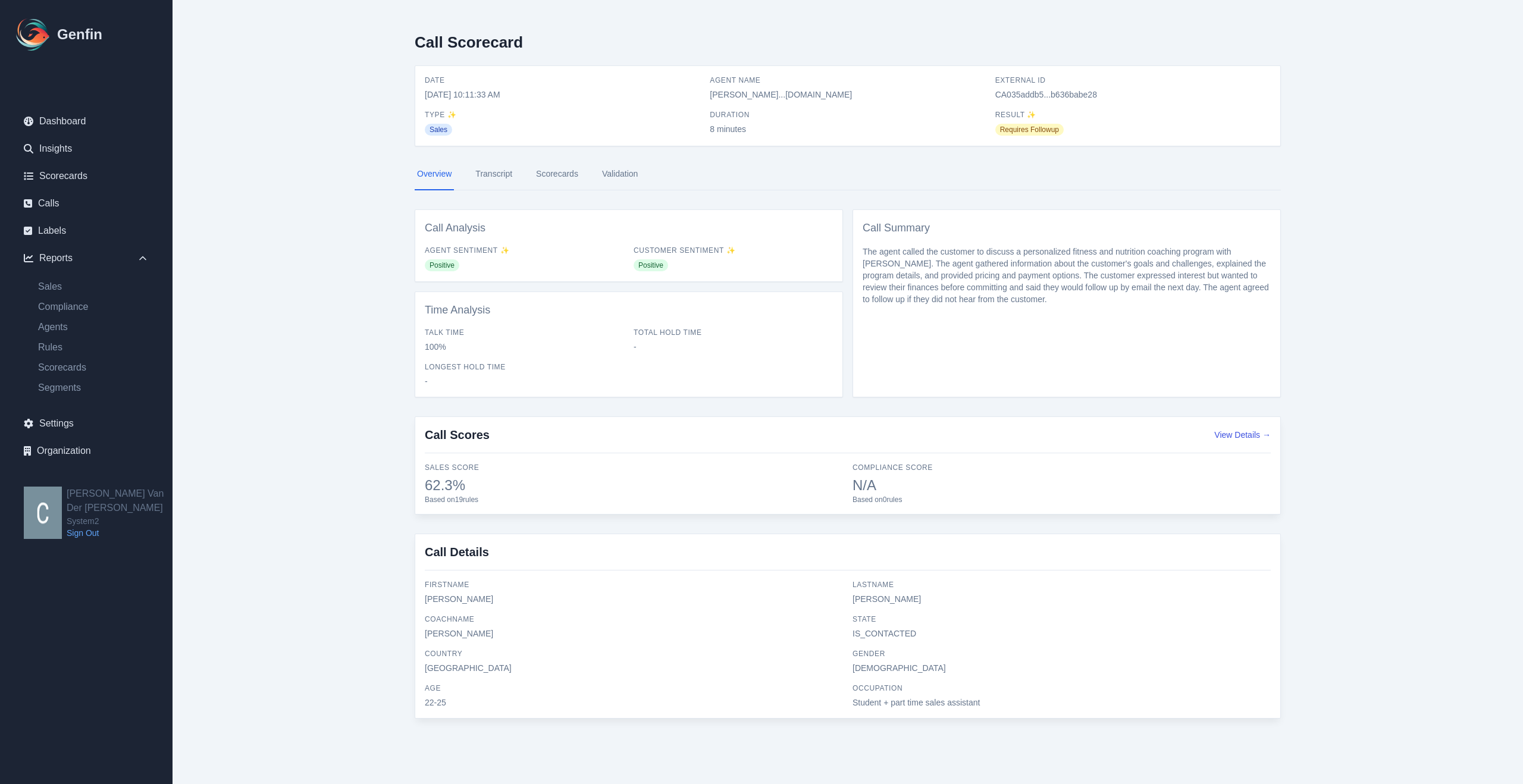
click at [39, 38] on img at bounding box center [33, 34] width 38 height 38
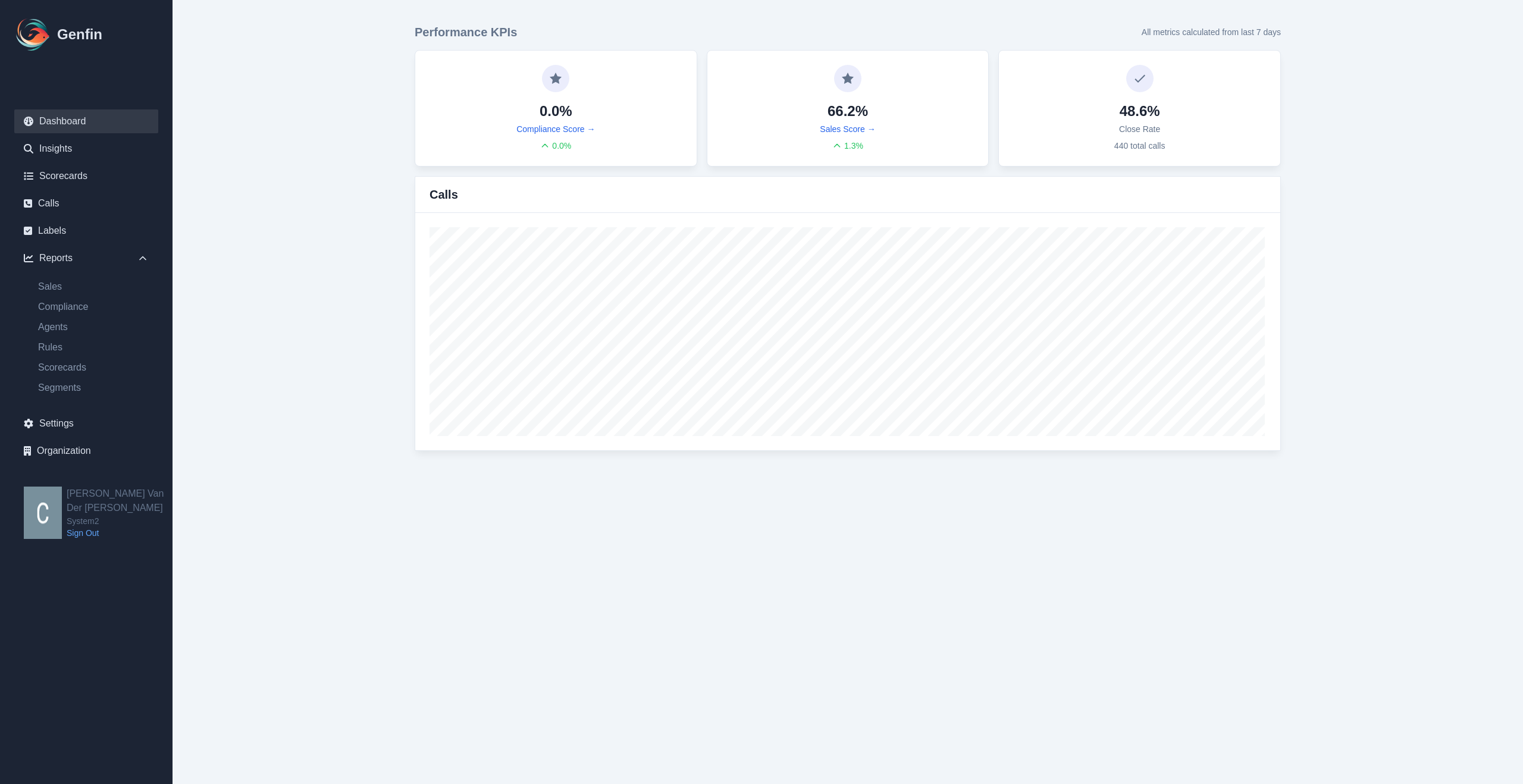
click at [1384, 475] on html "Genfin Dashboard Insights Scorecards Calls Labels Reports Sales Compliance Agen…" at bounding box center [761, 237] width 1523 height 475
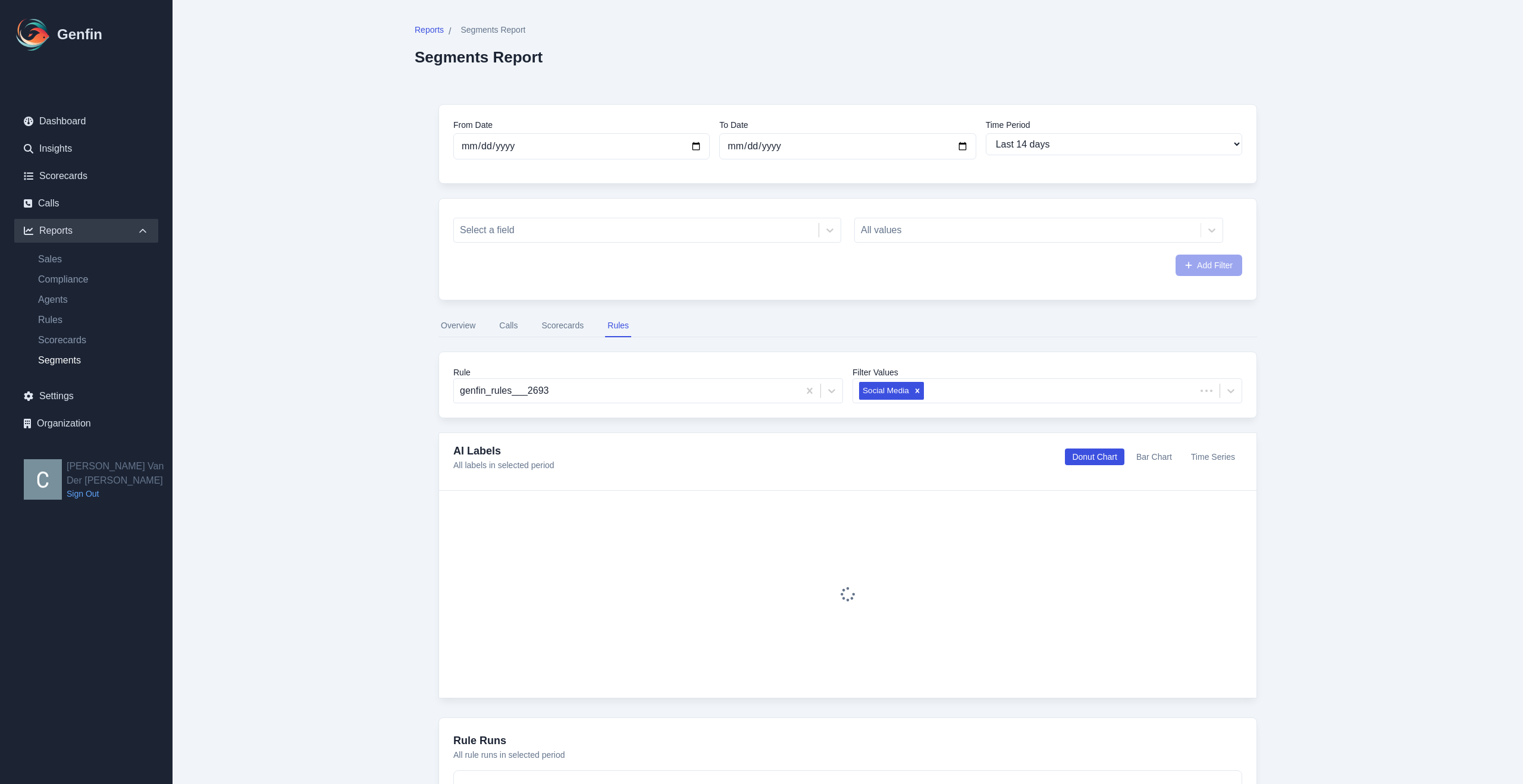
select select "14"
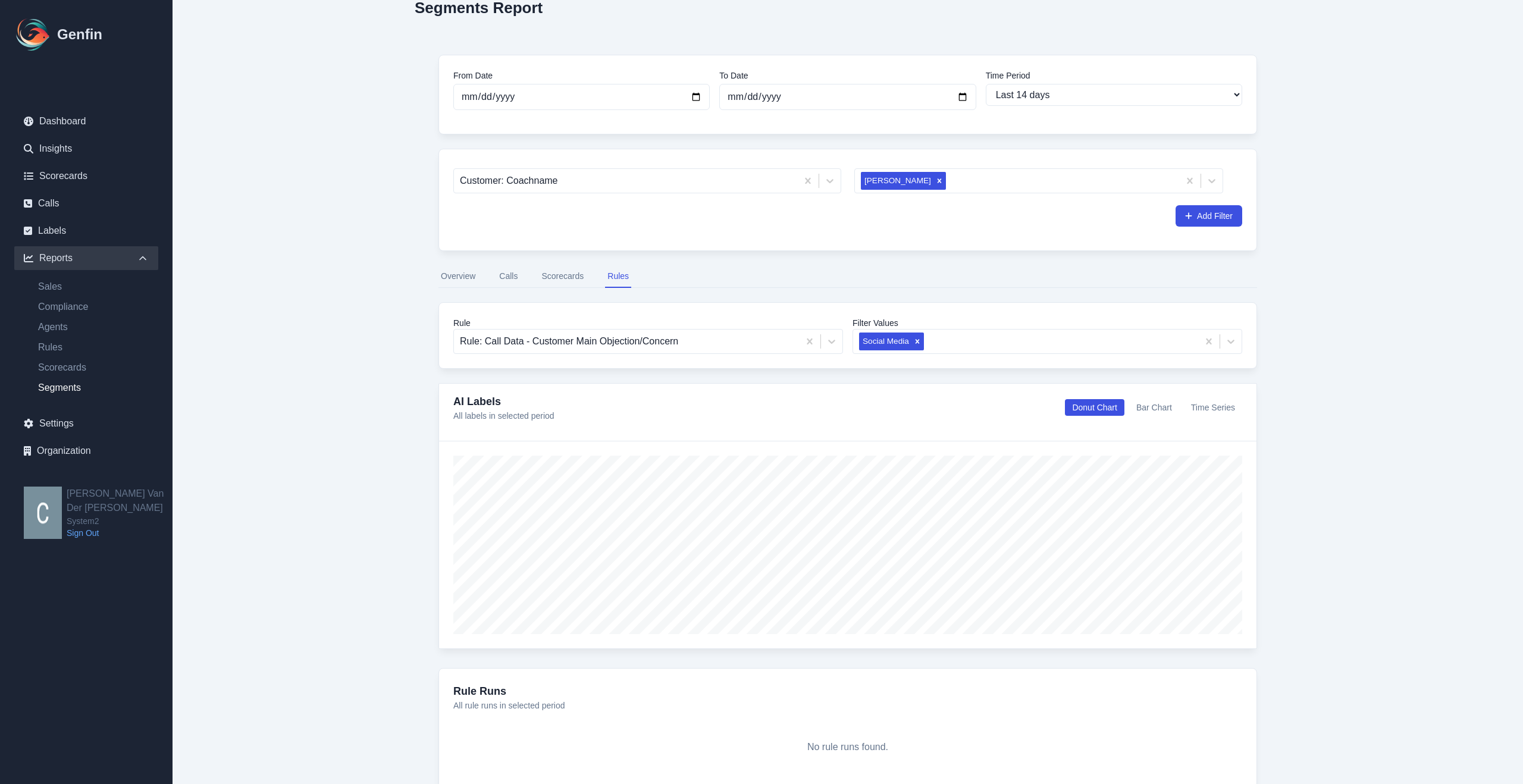
scroll to position [101, 0]
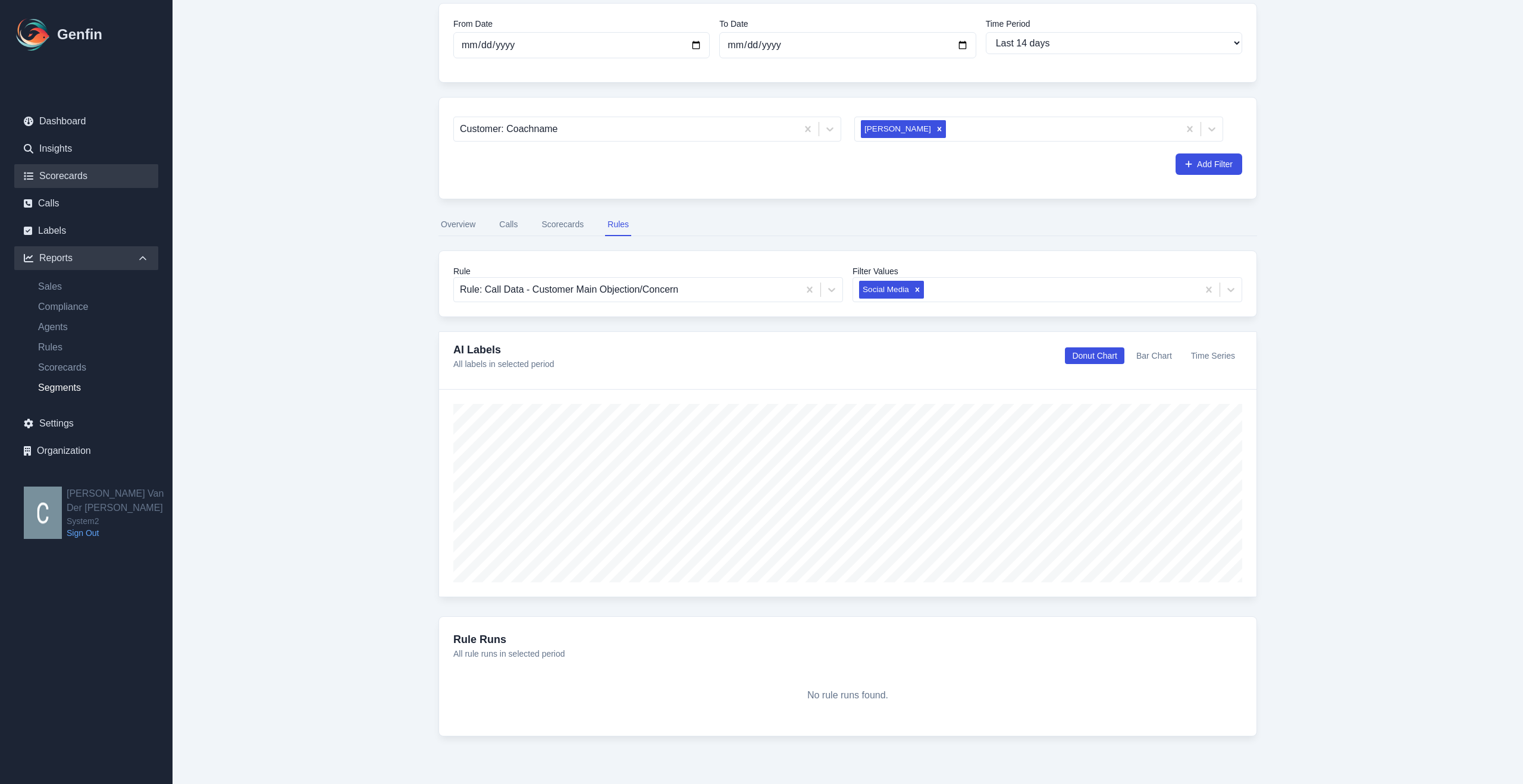
click at [58, 180] on link "Scorecards" at bounding box center [86, 176] width 144 height 24
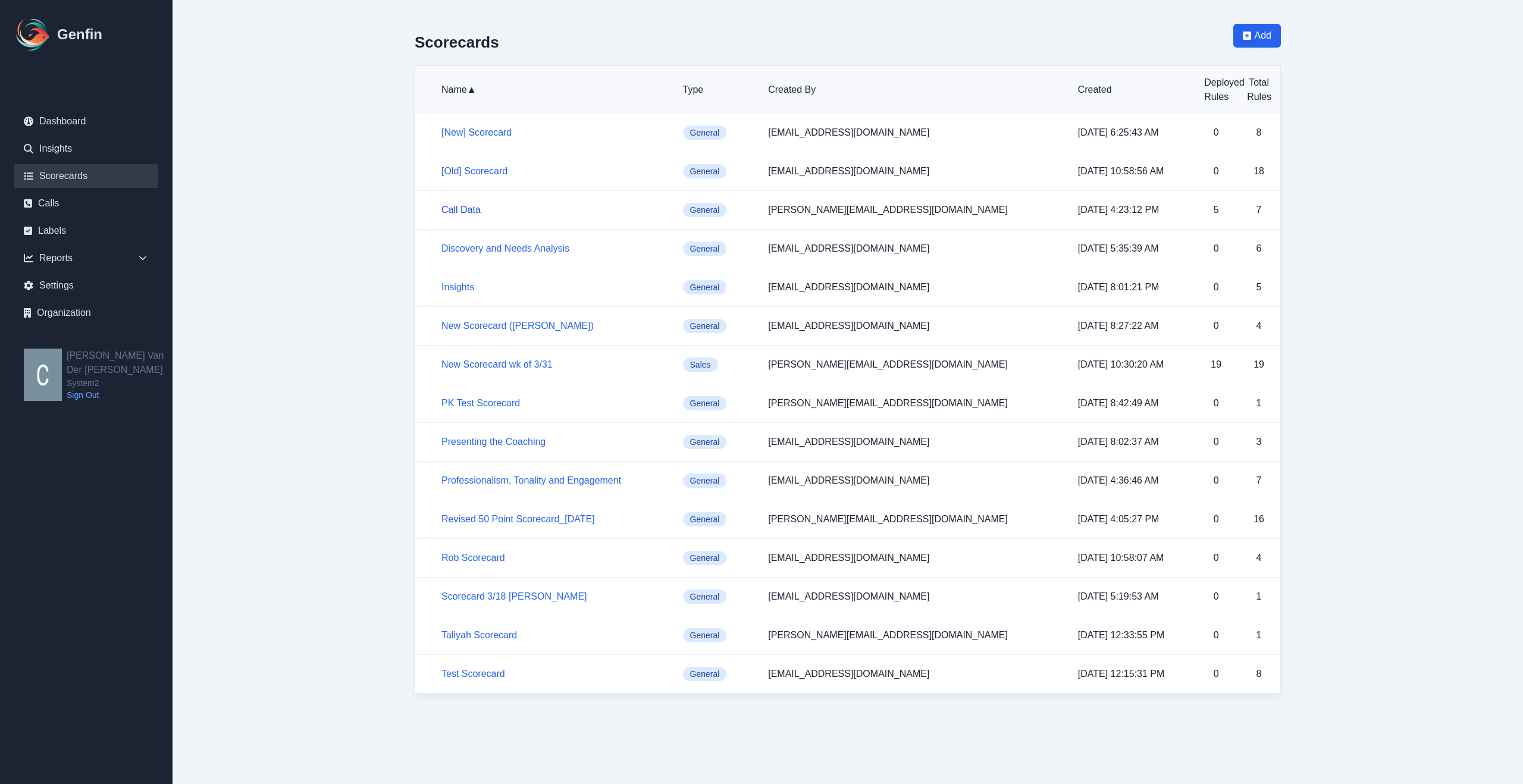
click at [454, 210] on link "Call Data" at bounding box center [461, 210] width 39 height 10
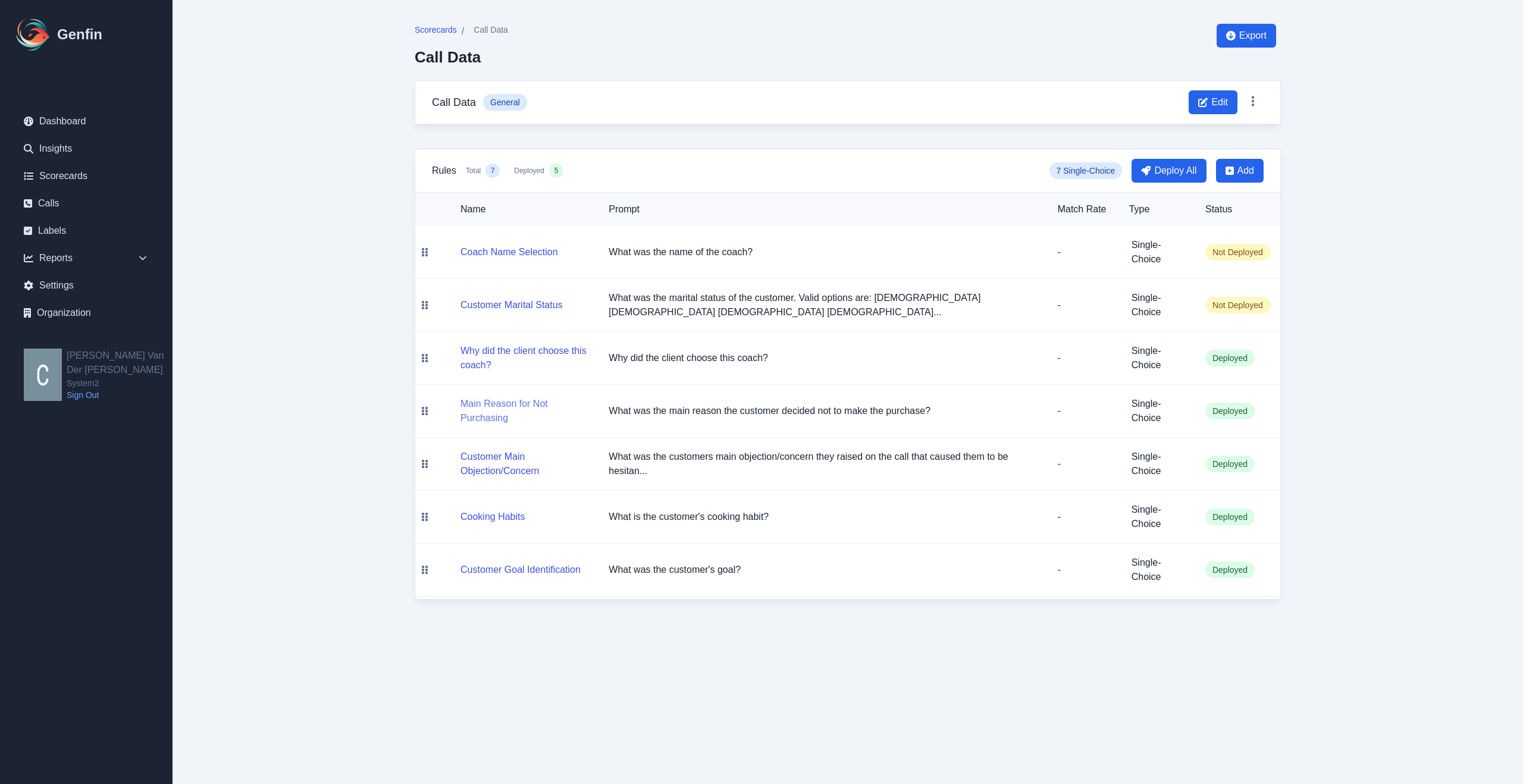
click at [506, 409] on button "Main Reason for Not Purchasing" at bounding box center [525, 411] width 129 height 29
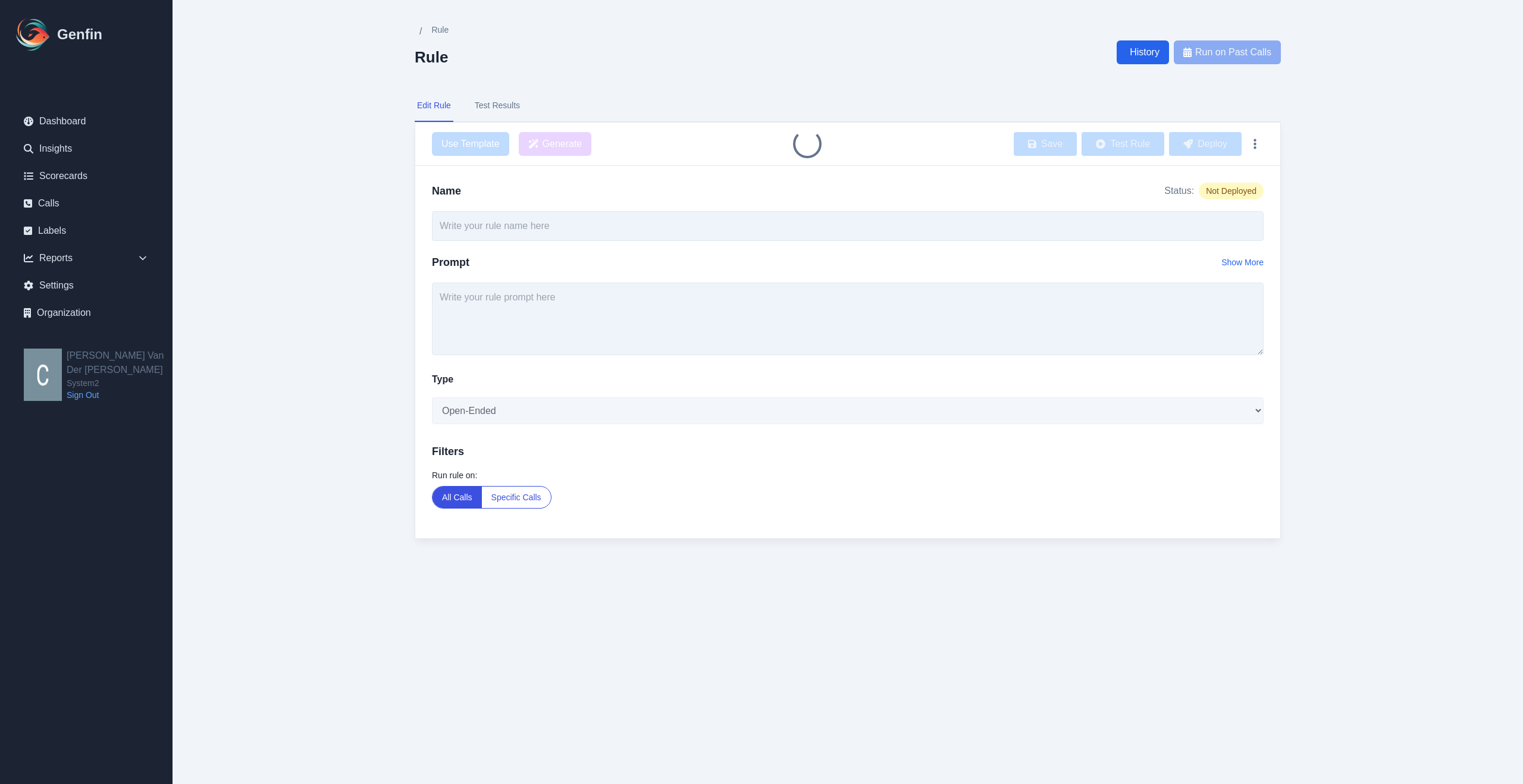
type input "Main Reason for Not Purchasing"
type textarea "What was the main reason the customer decided not to make the purchase?"
select select "Single-Choice"
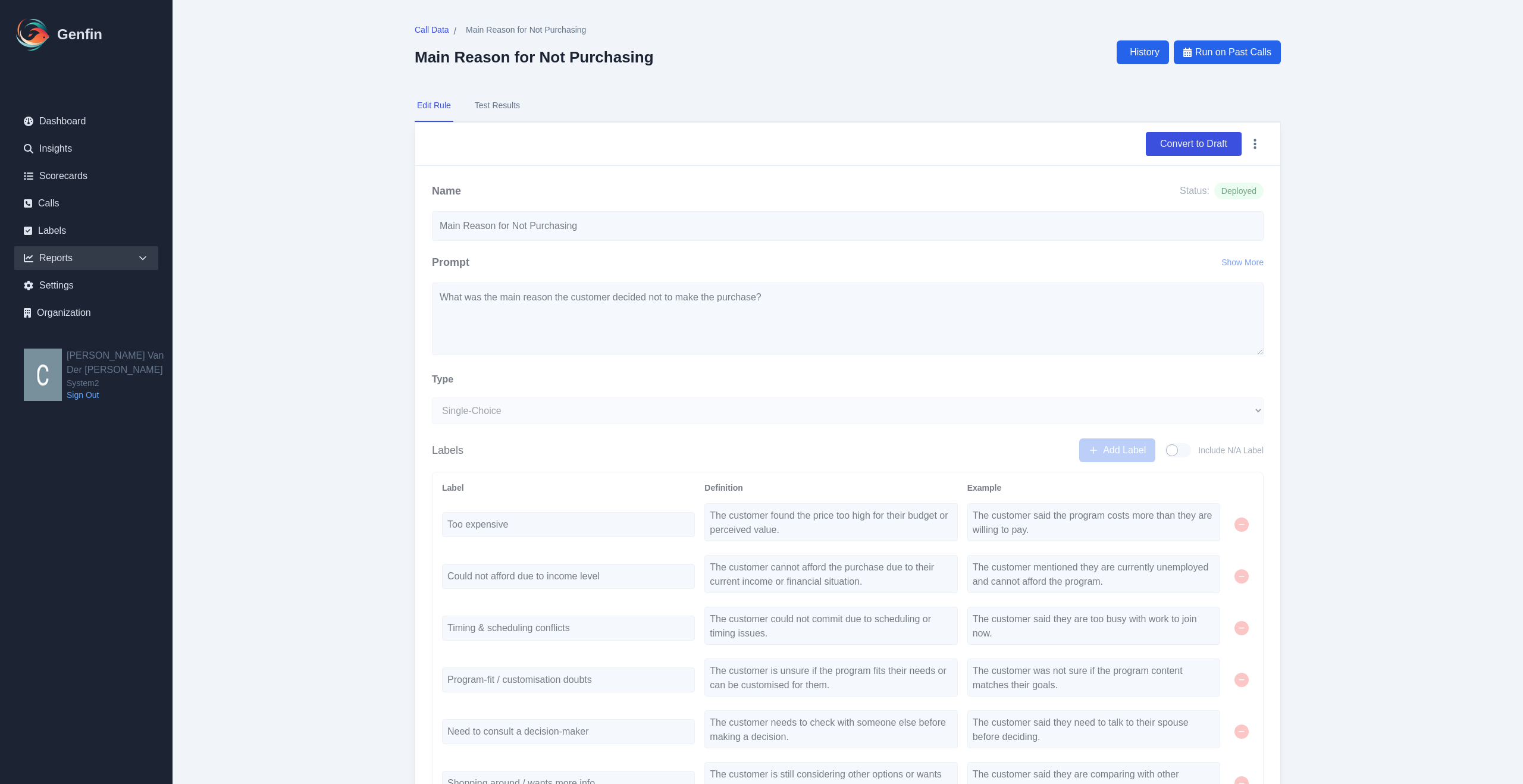
click at [138, 254] on icon at bounding box center [143, 258] width 12 height 12
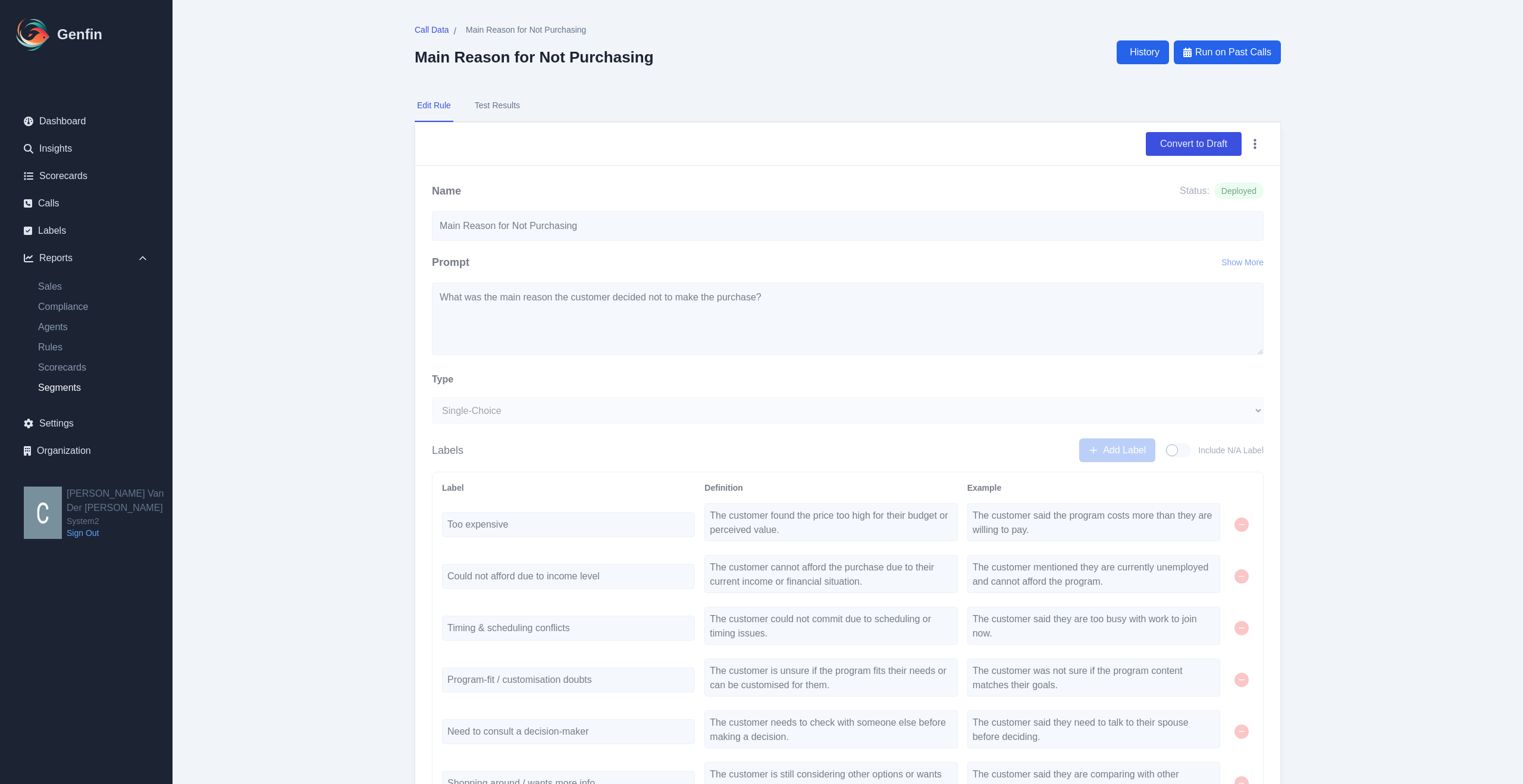
click at [77, 386] on link "Segments" at bounding box center [93, 388] width 130 height 14
select select "14"
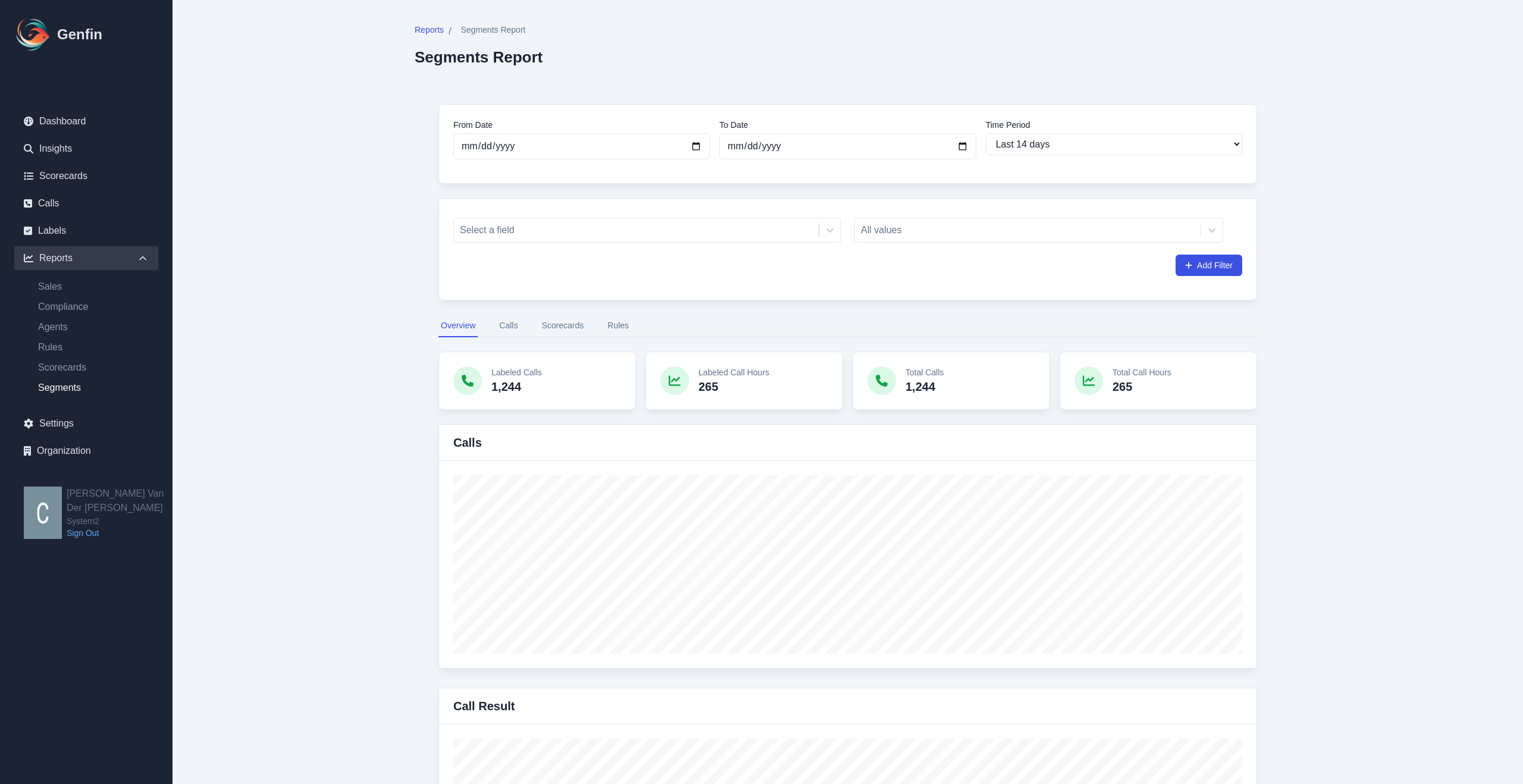
click at [613, 326] on button "Rules" at bounding box center [618, 326] width 27 height 23
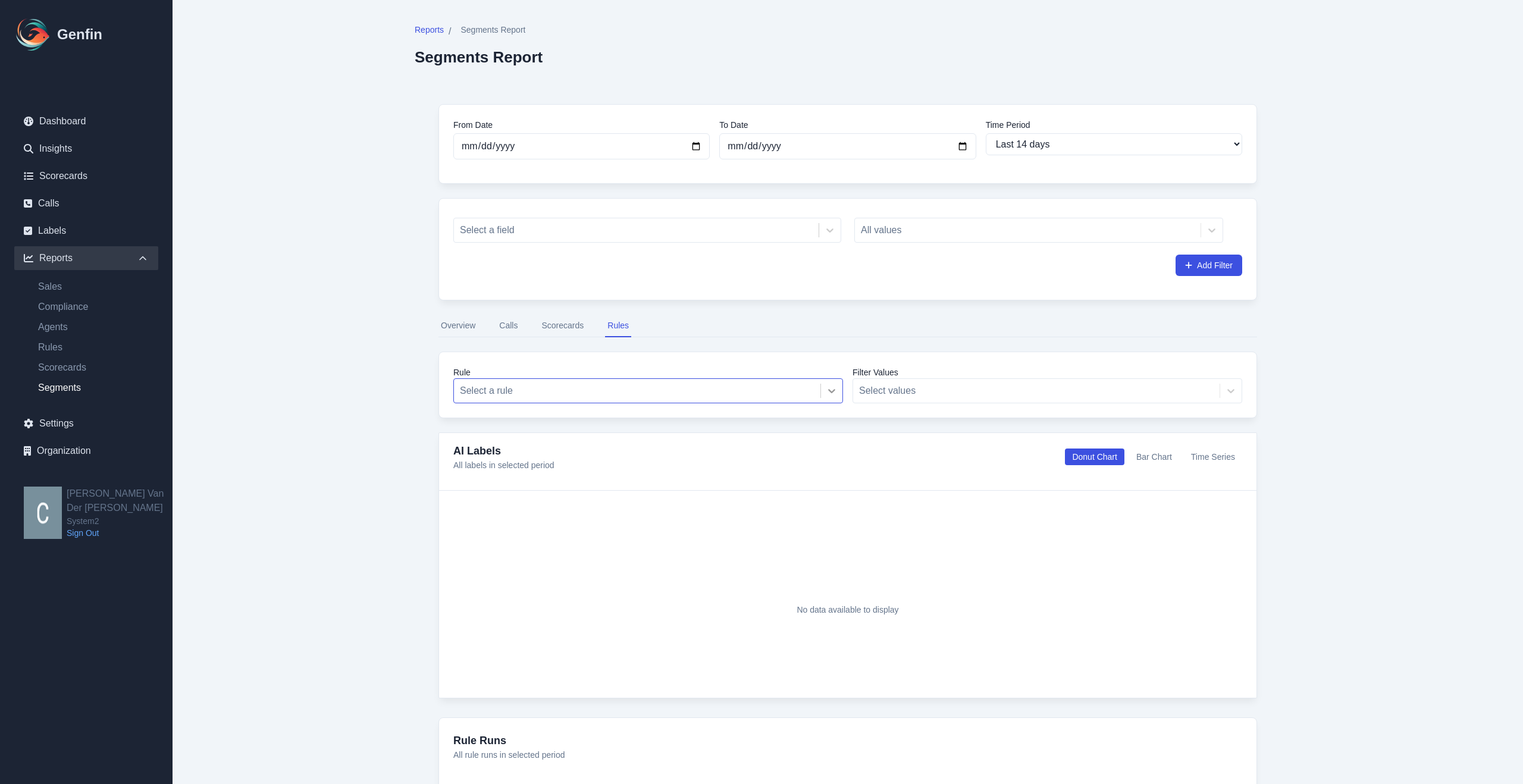
click at [831, 389] on icon at bounding box center [831, 391] width 12 height 12
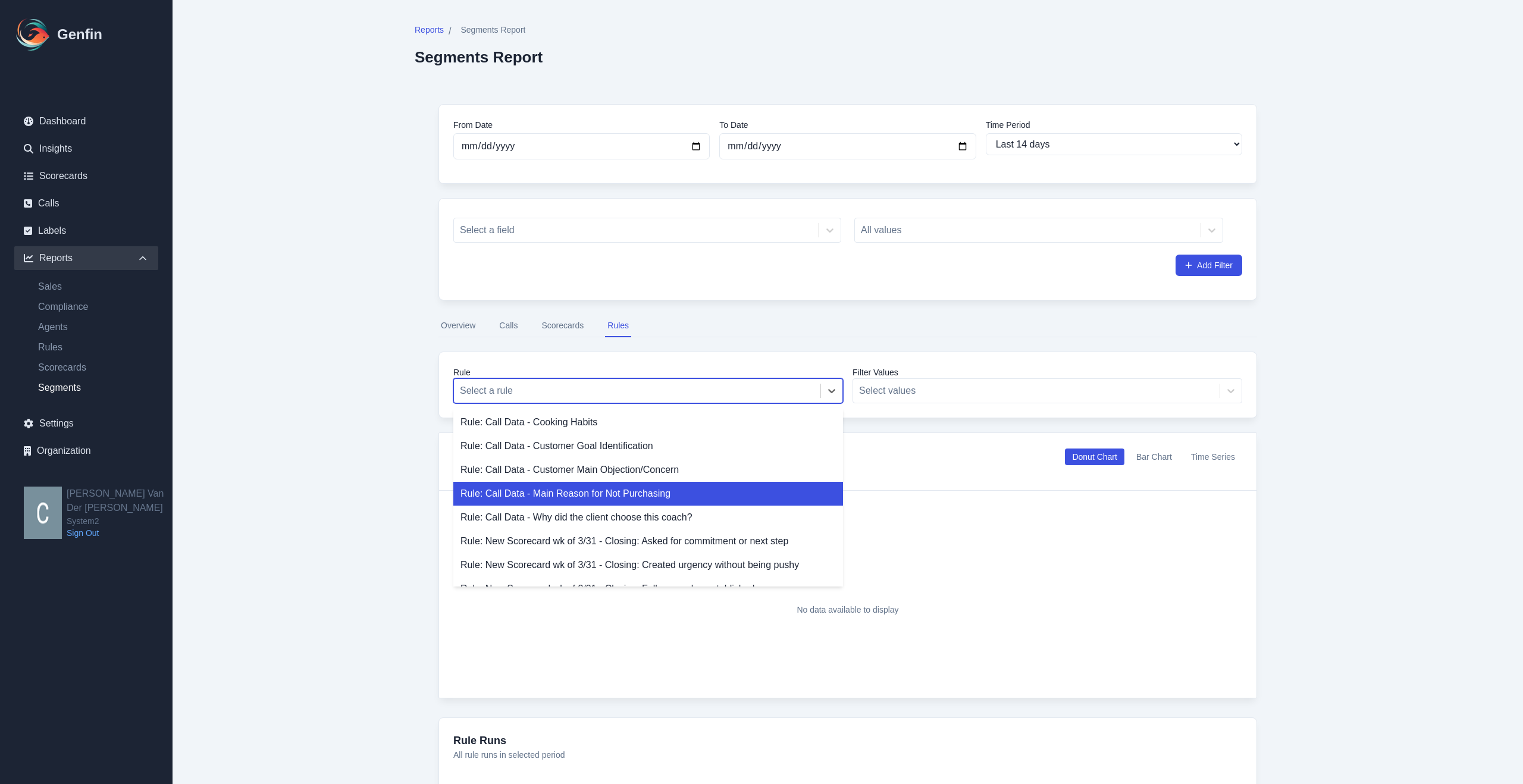
click at [597, 500] on div "Rule: Call Data - Main Reason for Not Purchasing" at bounding box center [649, 493] width 390 height 24
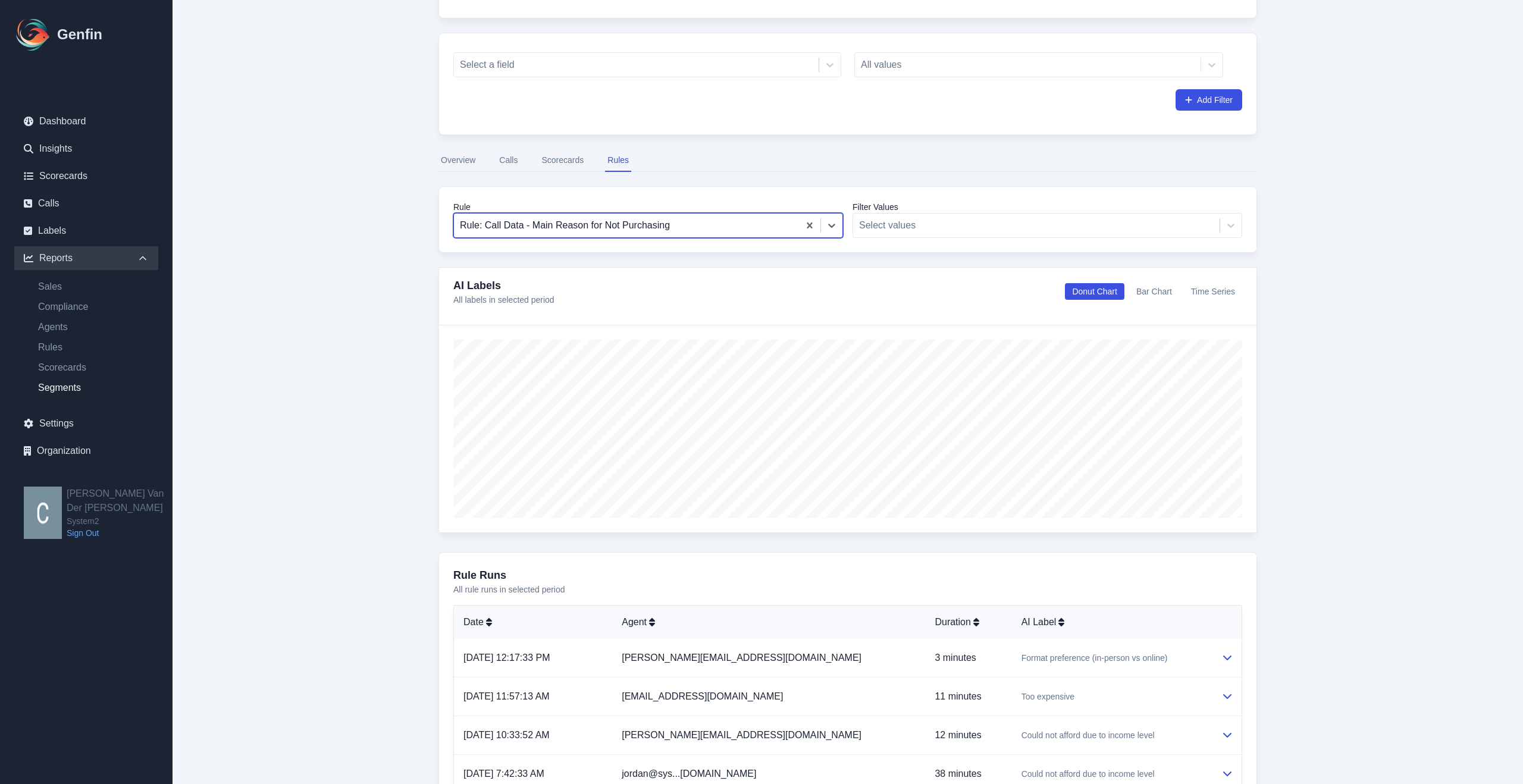
scroll to position [171, 0]
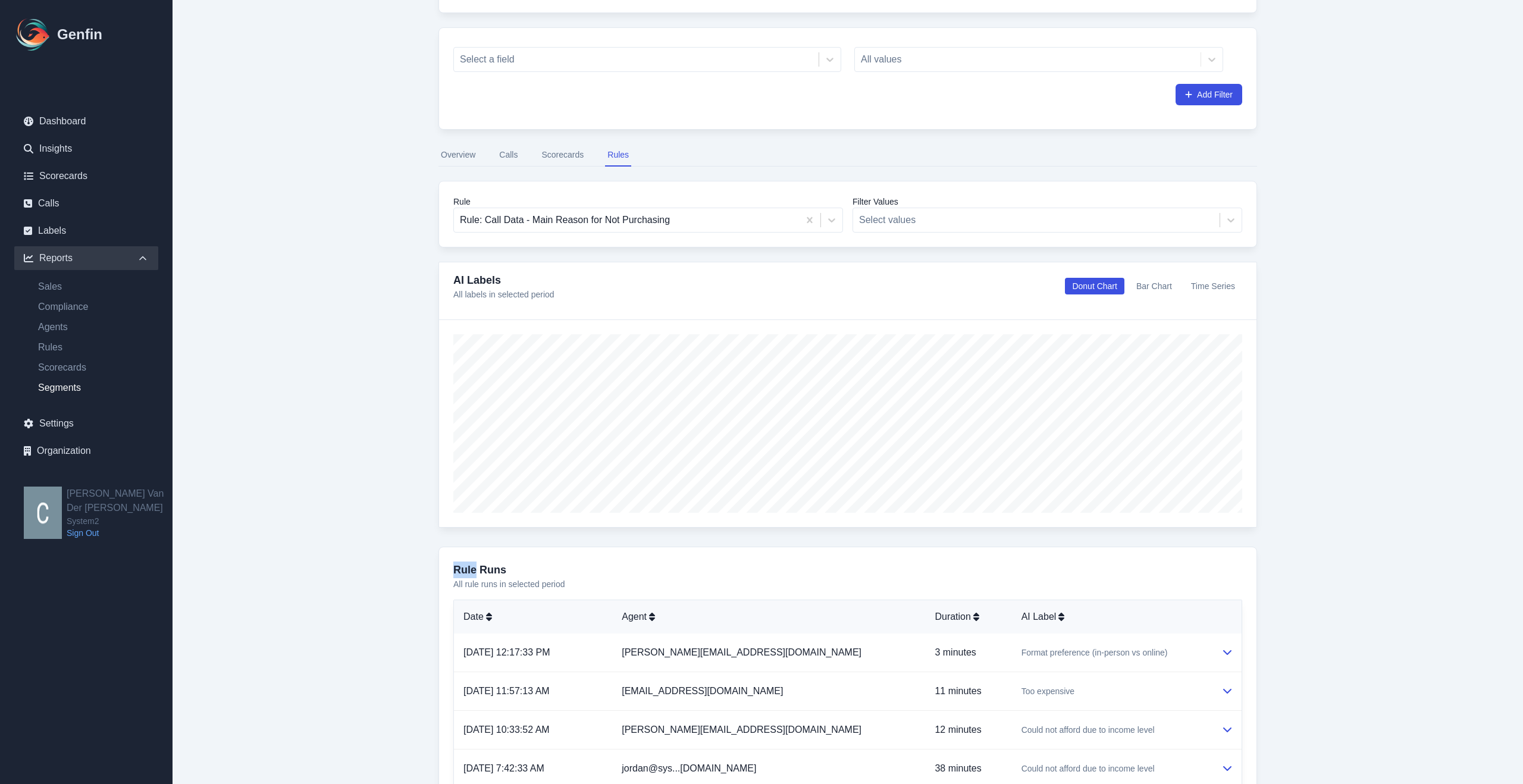
click at [553, 157] on button "Scorecards" at bounding box center [563, 156] width 47 height 23
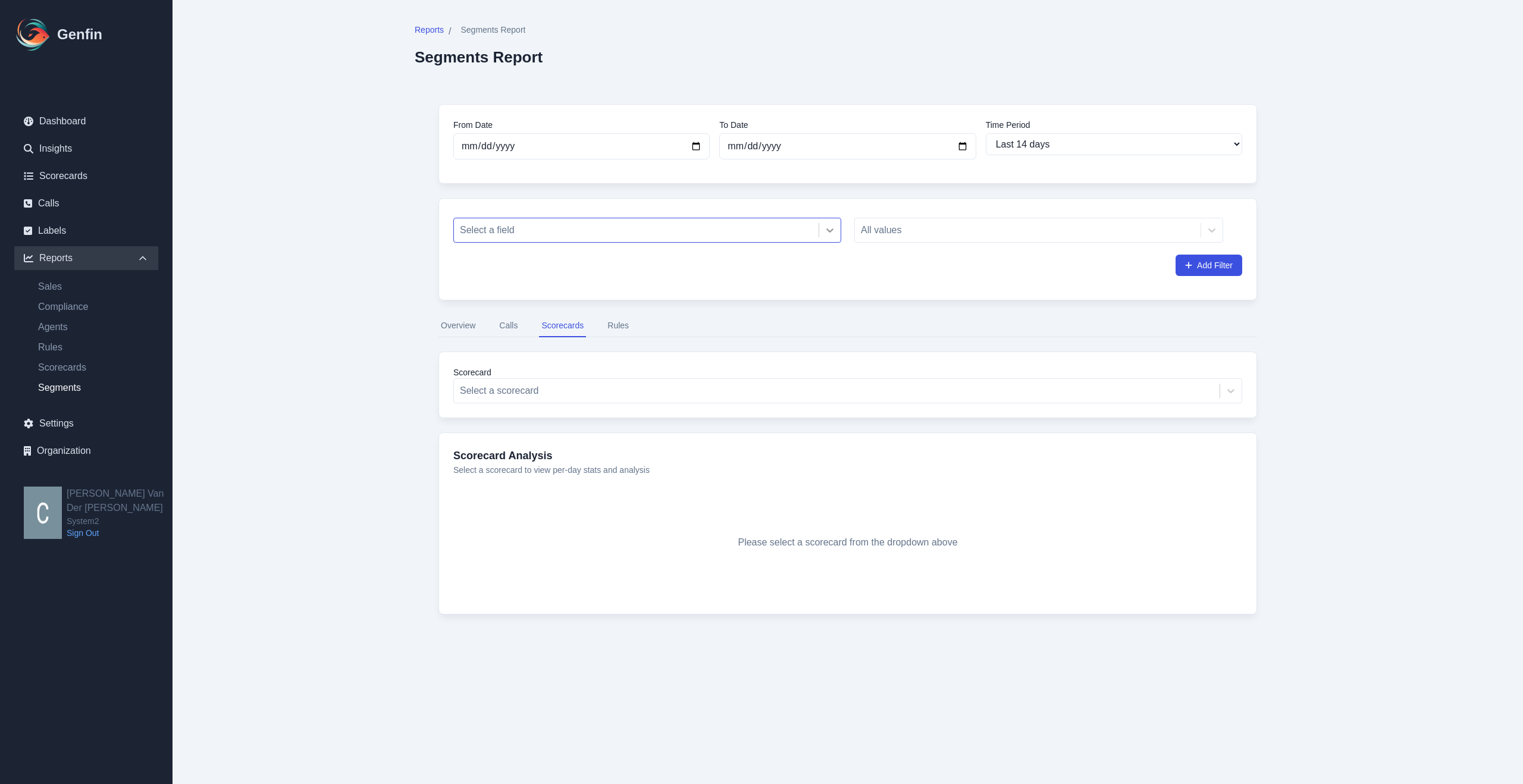
click at [832, 229] on icon at bounding box center [830, 230] width 12 height 12
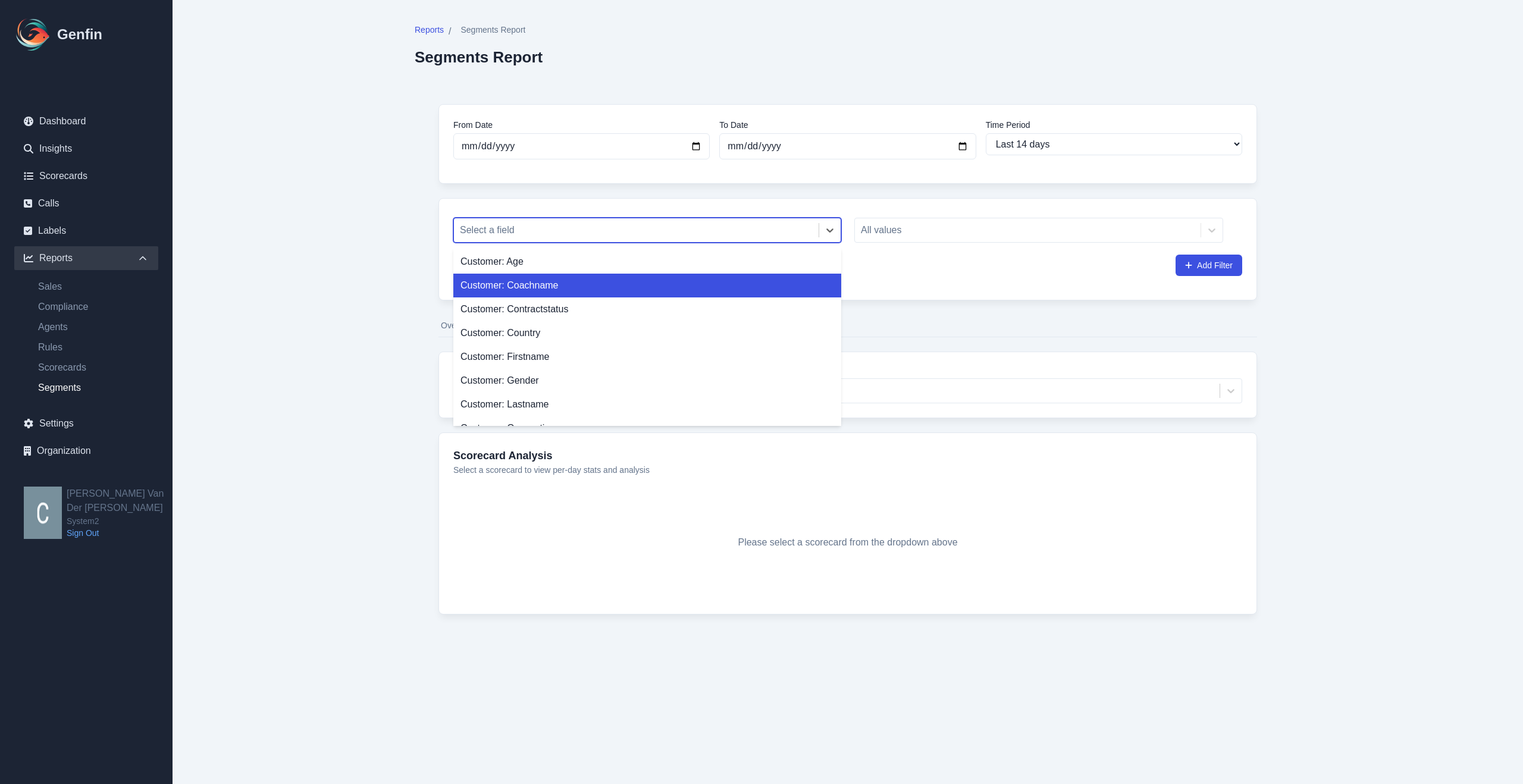
click at [577, 286] on div "Customer: Coachname" at bounding box center [647, 285] width 388 height 24
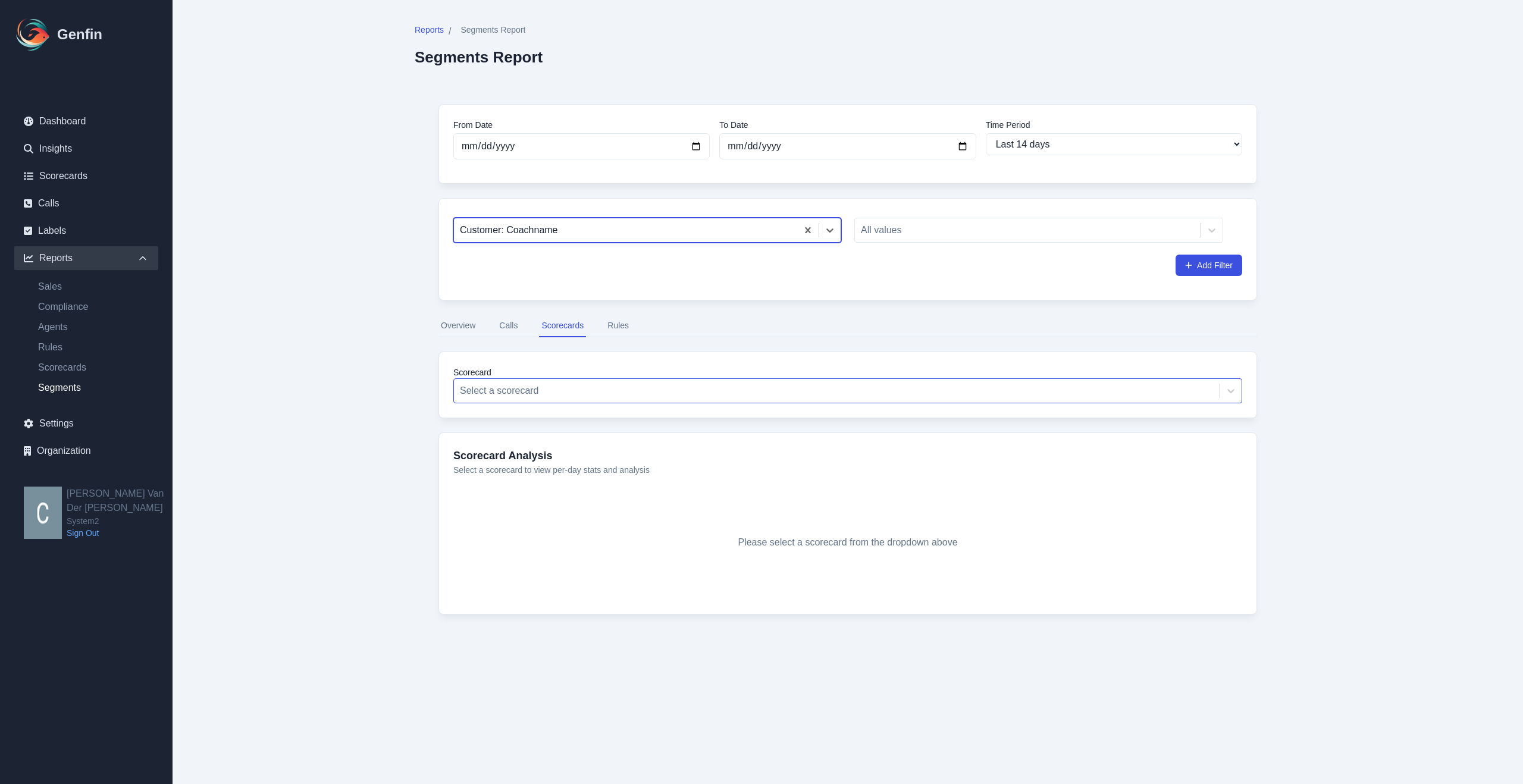
click at [686, 392] on div at bounding box center [837, 391] width 754 height 16
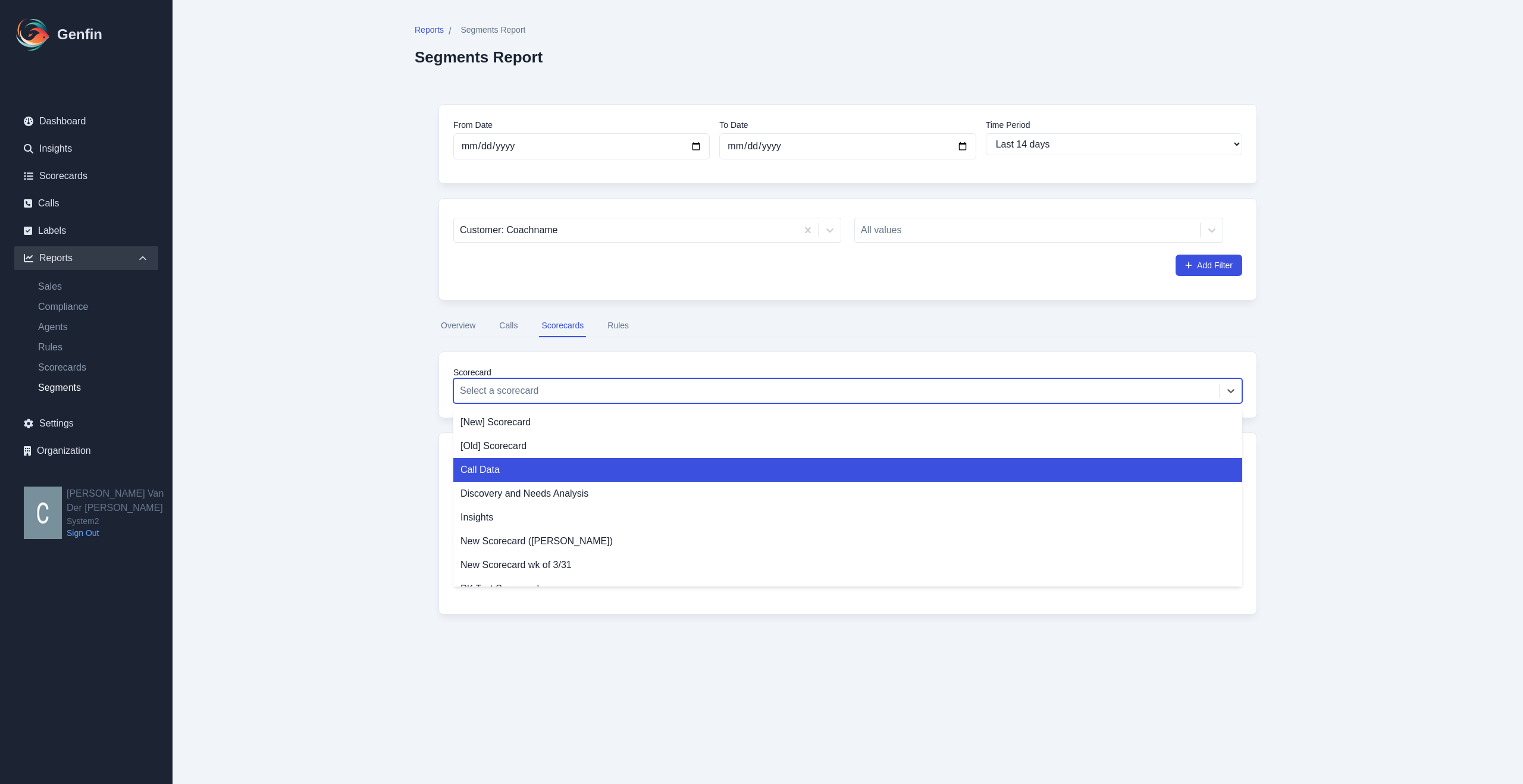
click at [548, 468] on div "Call Data" at bounding box center [848, 469] width 789 height 24
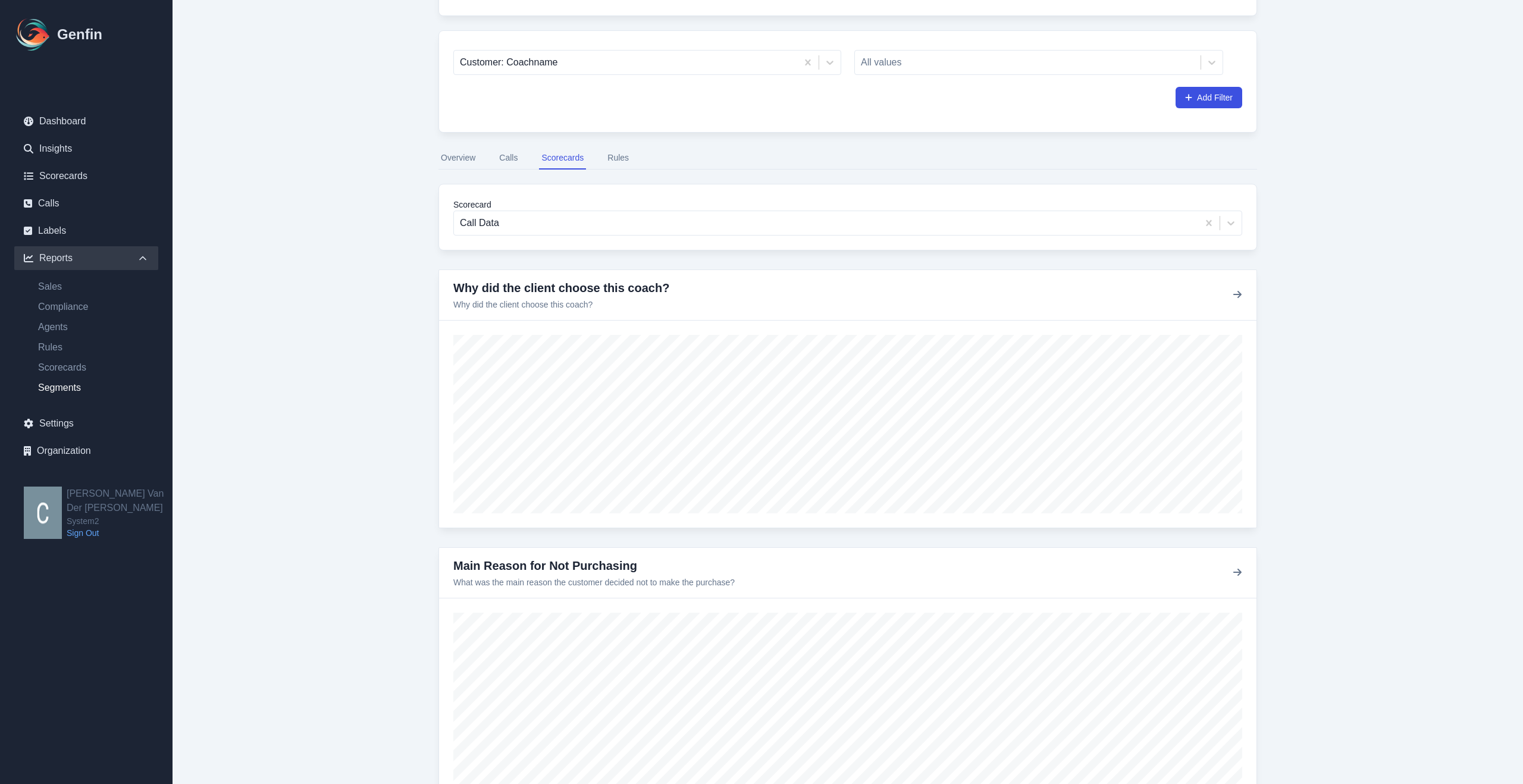
scroll to position [143, 0]
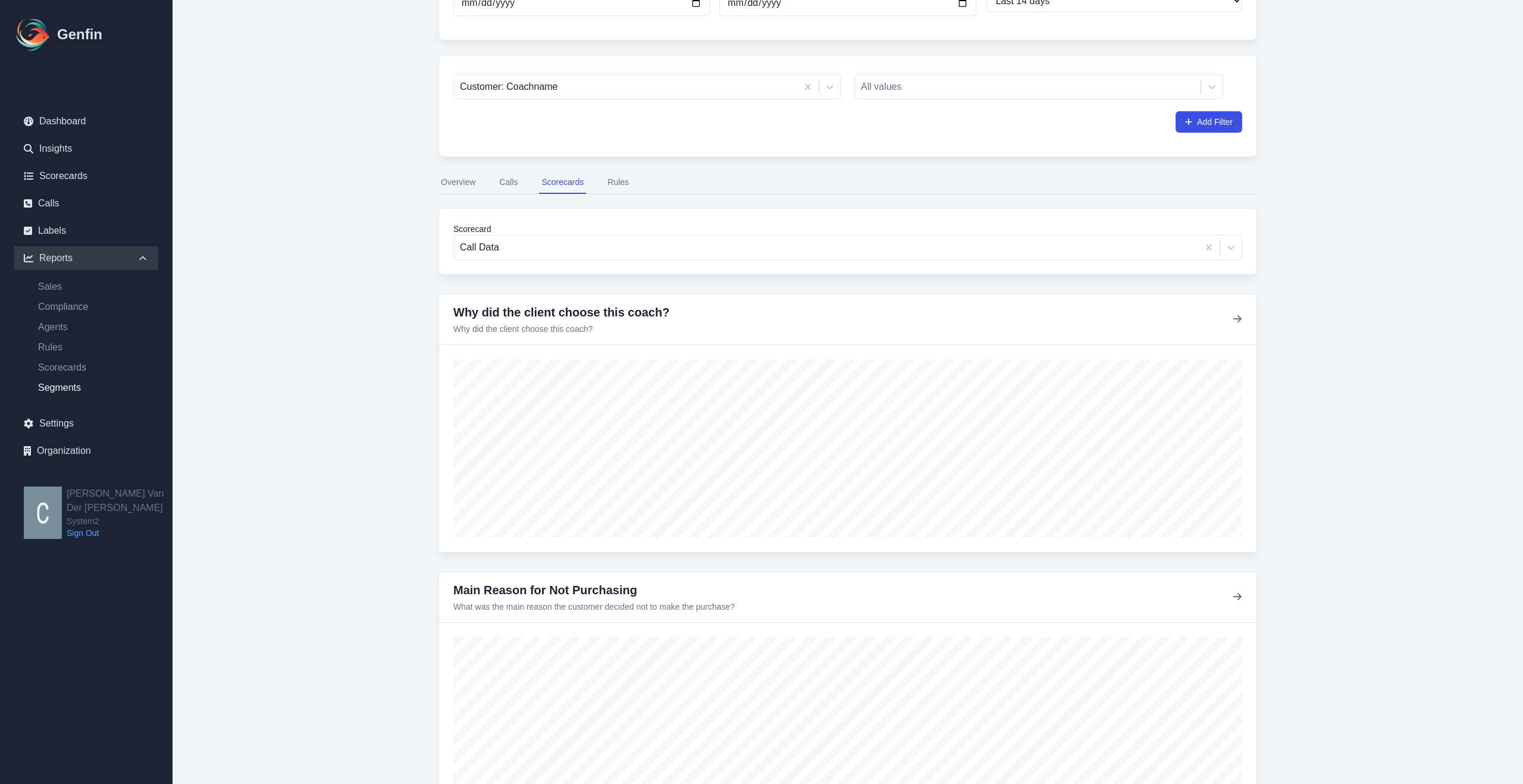
click at [506, 181] on button "Calls" at bounding box center [508, 183] width 23 height 23
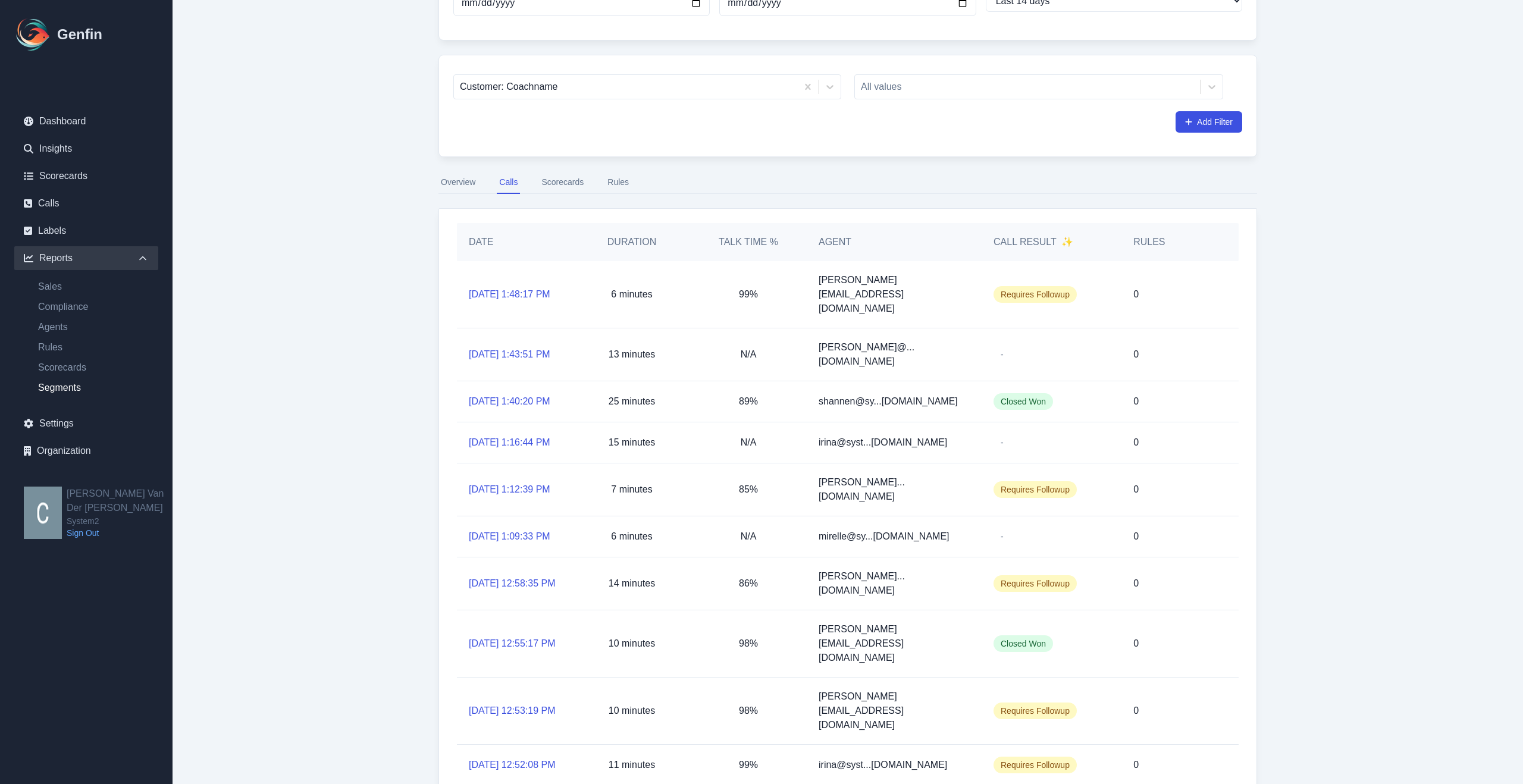
click at [624, 181] on button "Rules" at bounding box center [618, 183] width 27 height 23
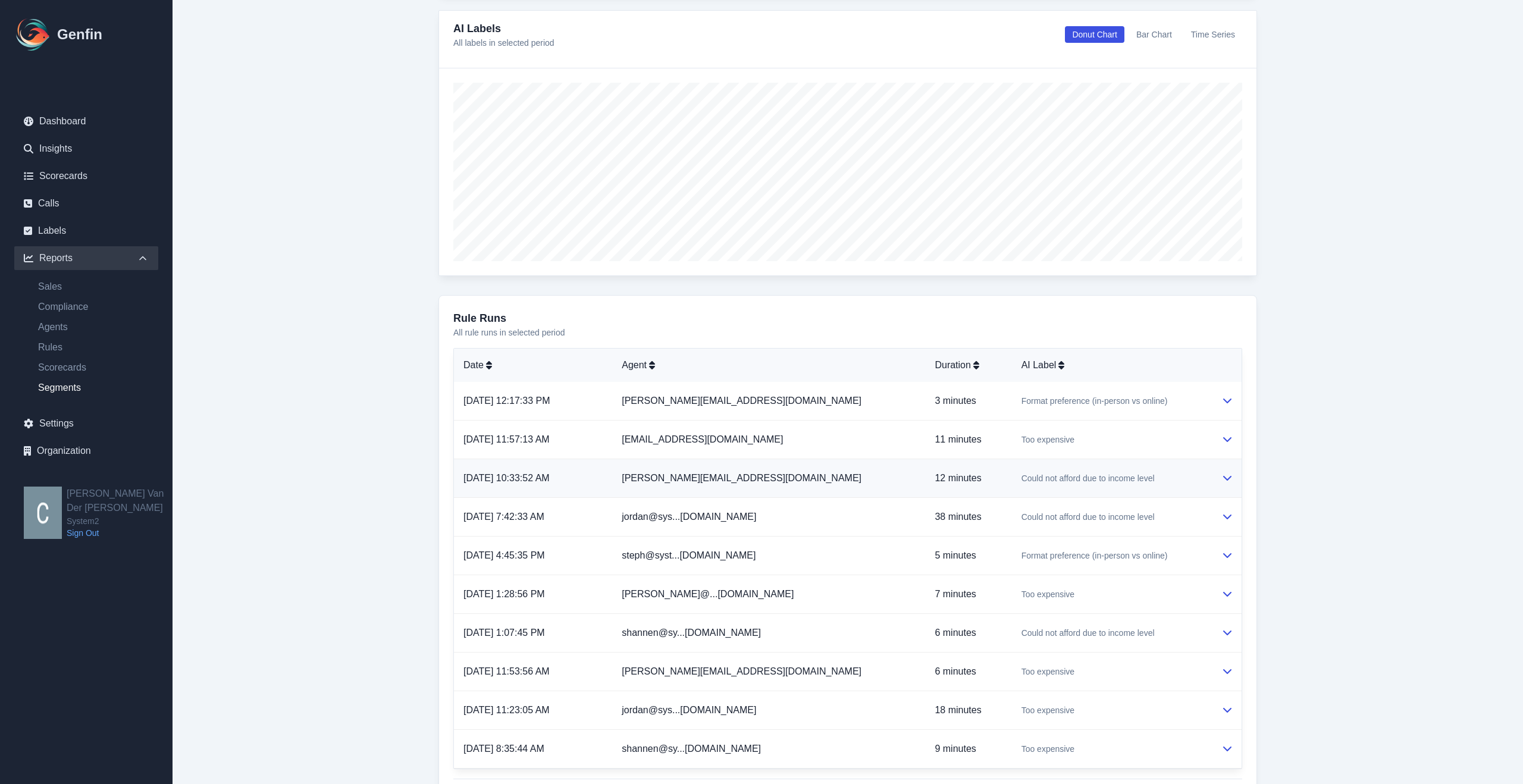
scroll to position [496, 0]
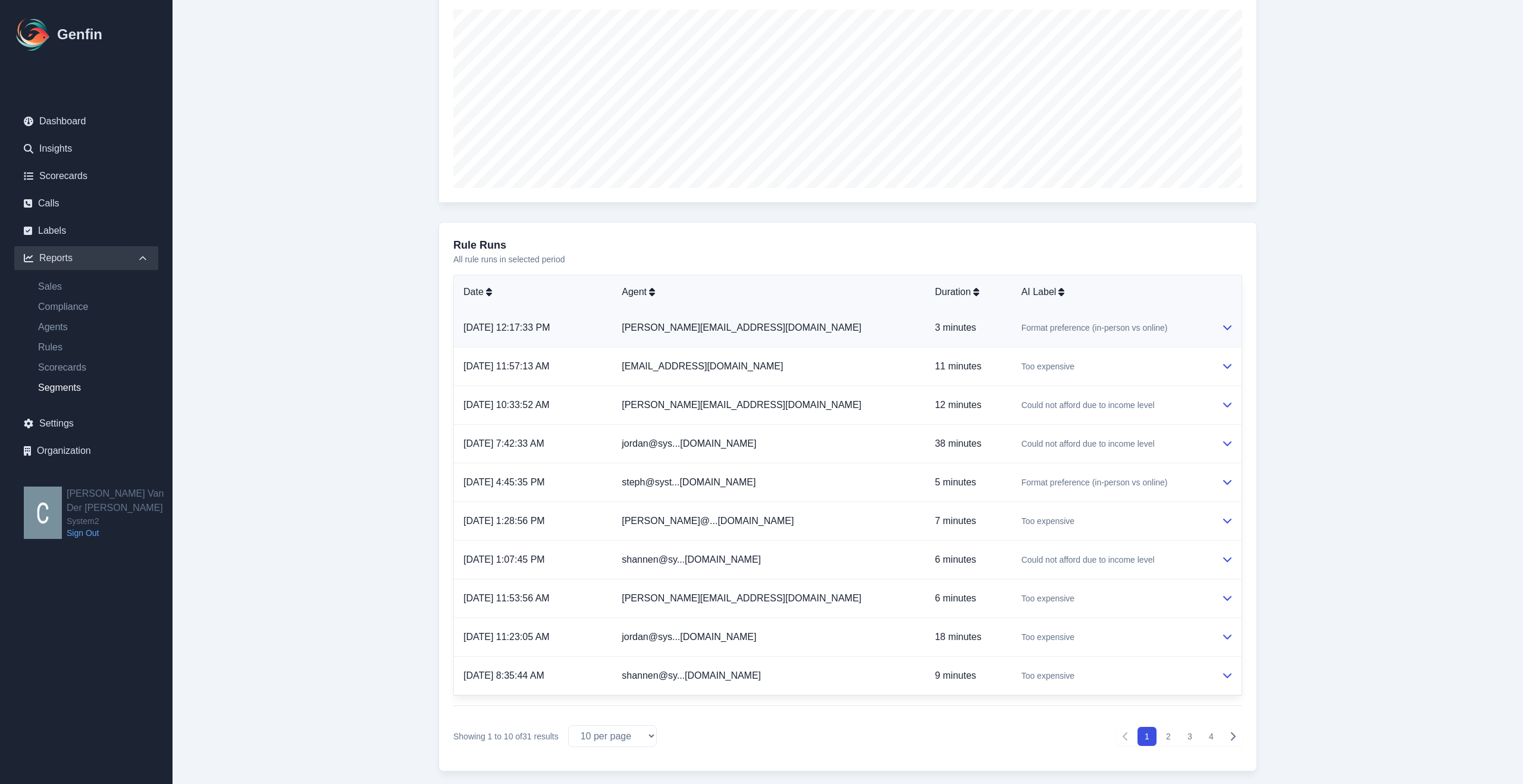
click at [1228, 330] on icon at bounding box center [1227, 327] width 9 height 9
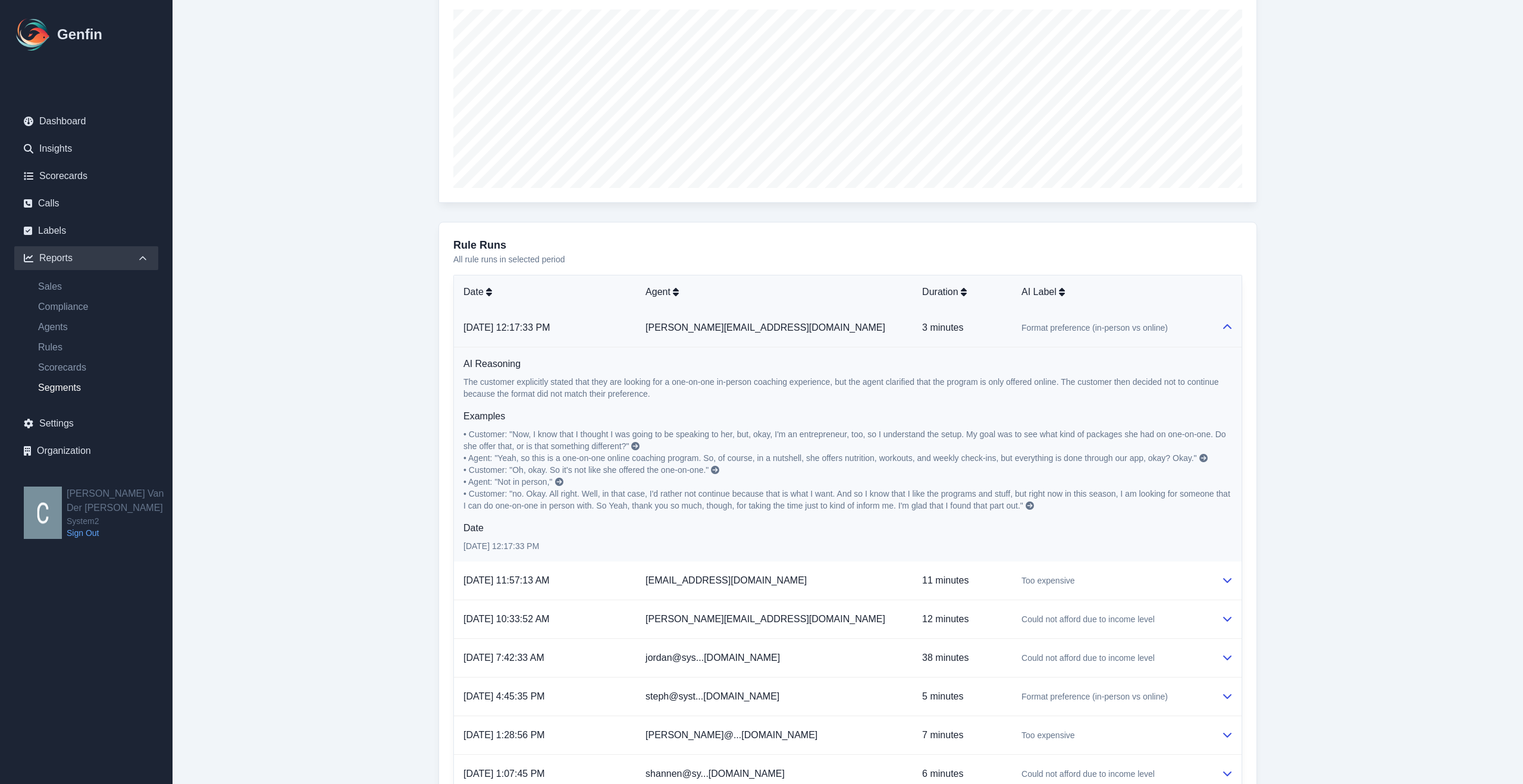
click at [1226, 328] on icon at bounding box center [1227, 327] width 9 height 9
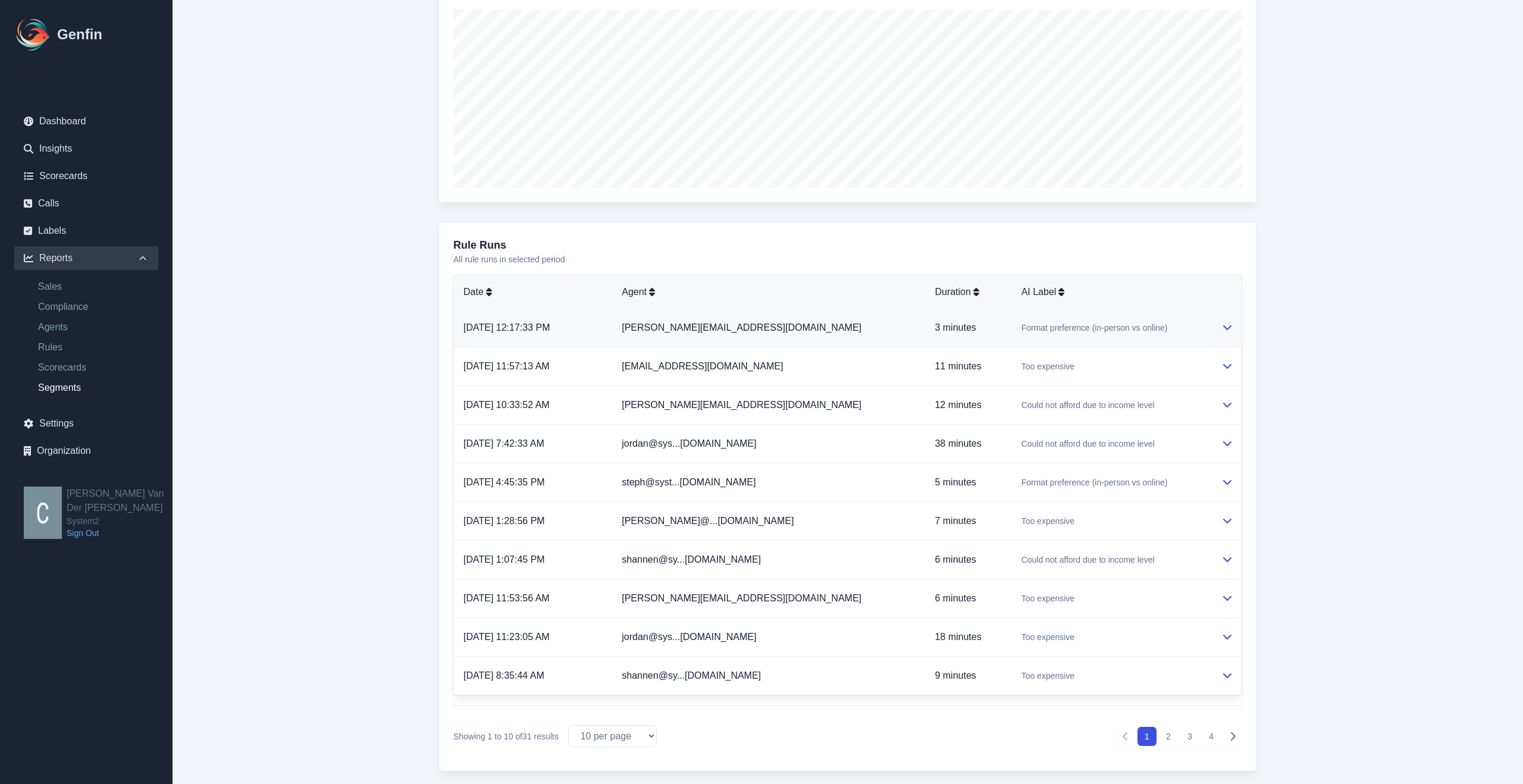
click at [1227, 321] on button at bounding box center [1227, 328] width 9 height 14
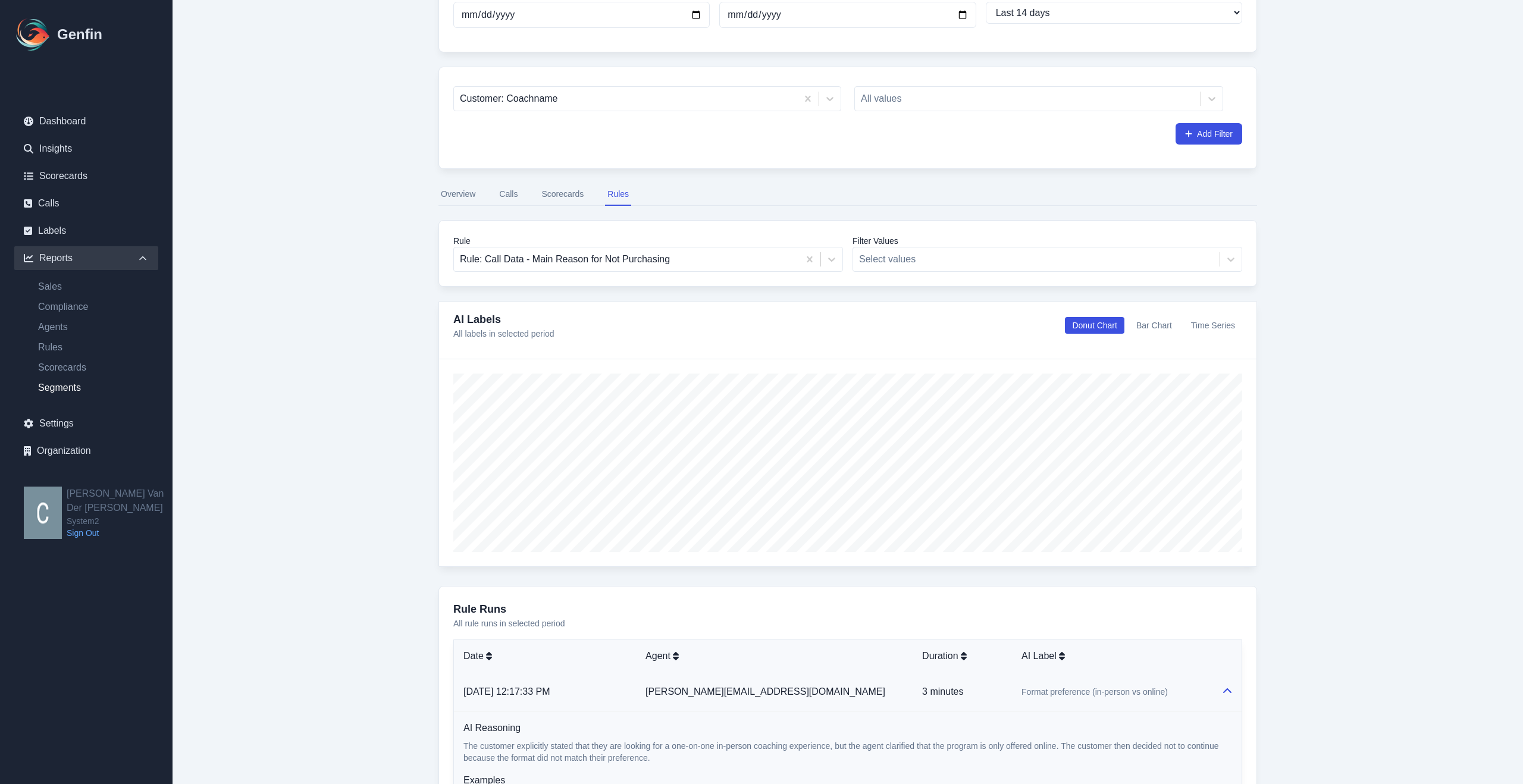
scroll to position [0, 0]
